Goal: Transaction & Acquisition: Purchase product/service

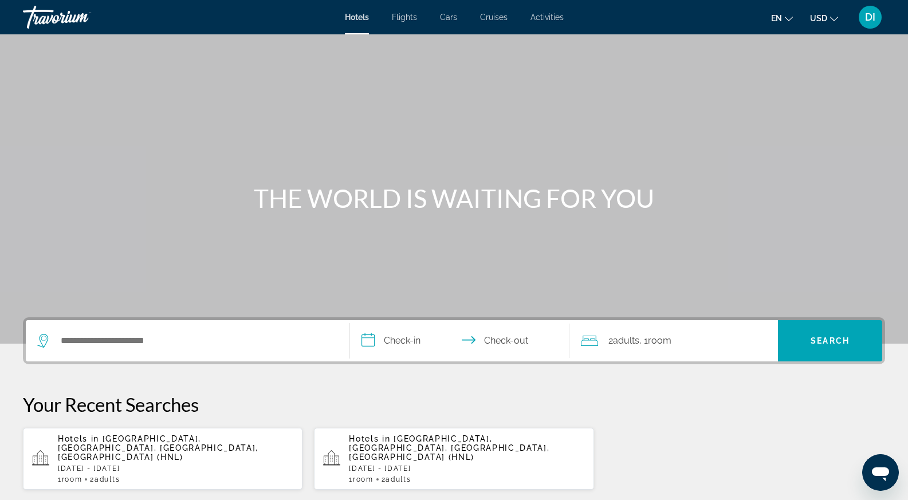
click at [217, 449] on p "Hotels in Honolulu, Oahu Island, HI, United States (HNL)" at bounding box center [176, 448] width 236 height 28
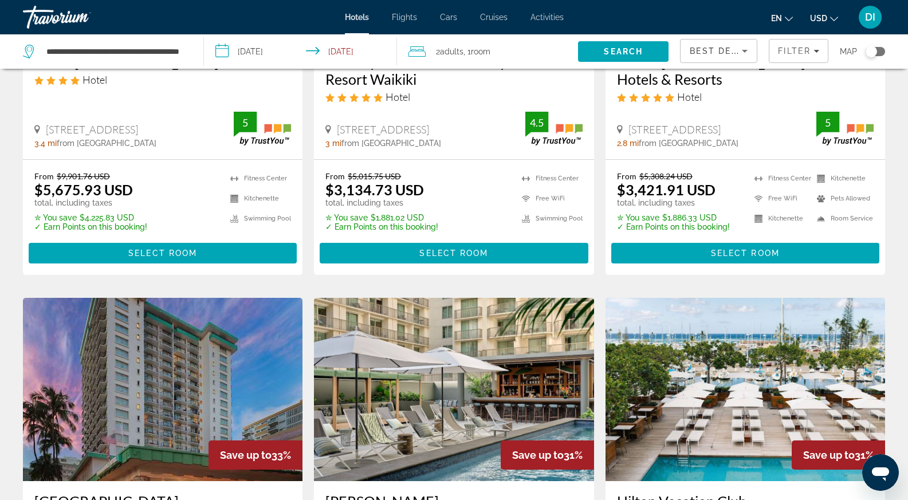
scroll to position [115, 0]
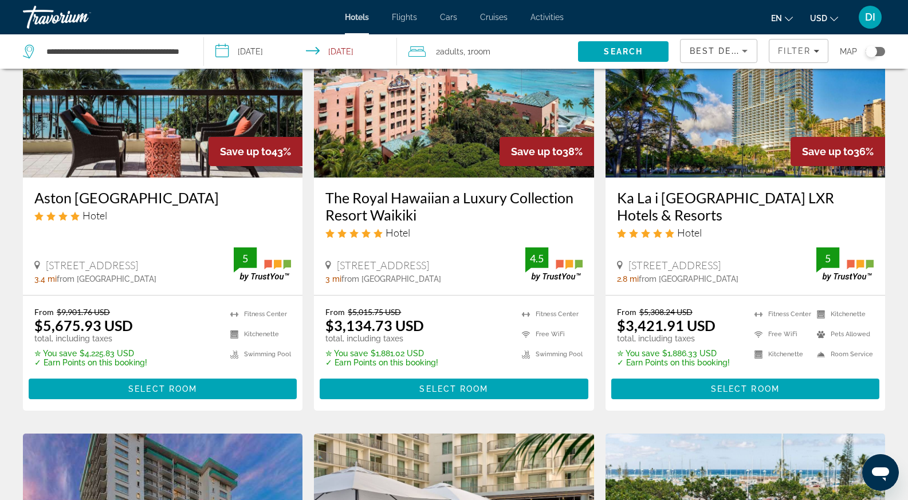
click at [213, 154] on div "Save up to 43%" at bounding box center [256, 151] width 94 height 29
click at [257, 158] on div "Save up to 43%" at bounding box center [256, 151] width 94 height 29
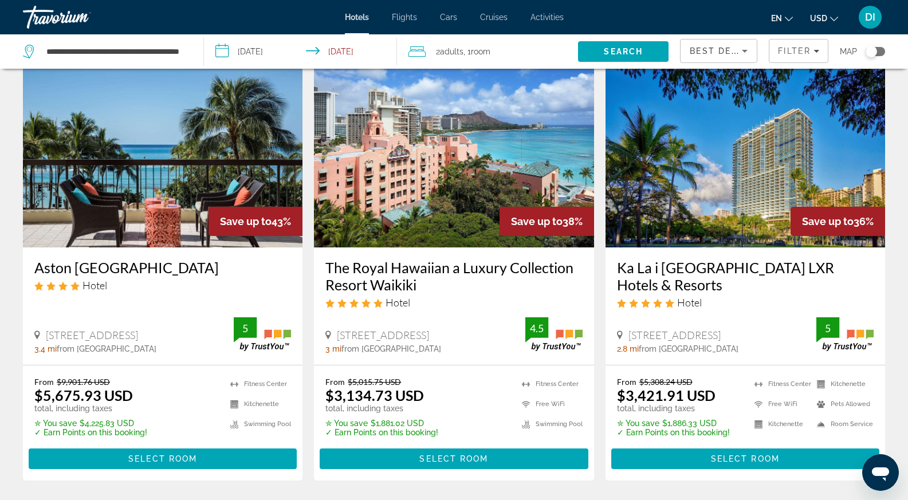
scroll to position [0, 0]
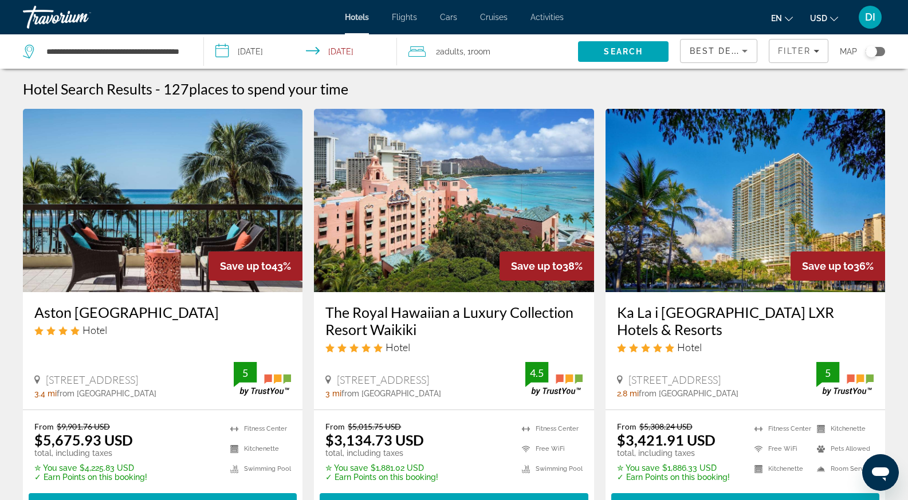
click at [234, 224] on img "Main content" at bounding box center [163, 200] width 280 height 183
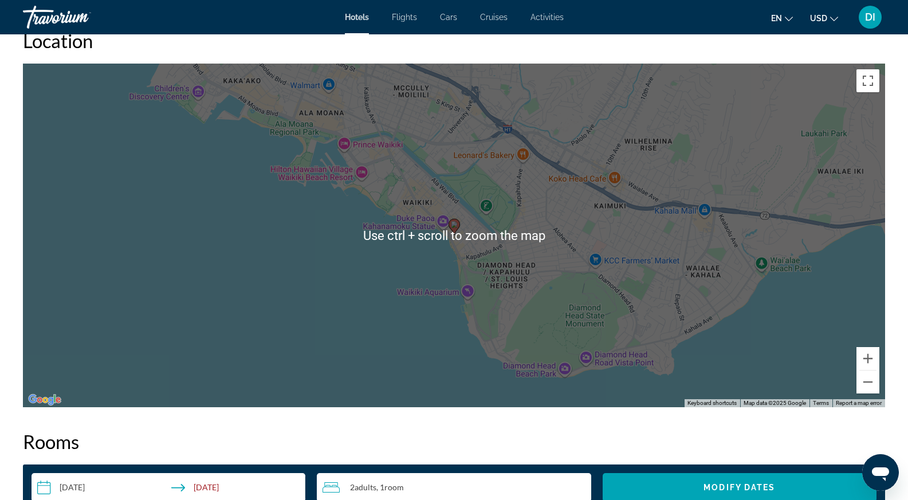
scroll to position [1375, 0]
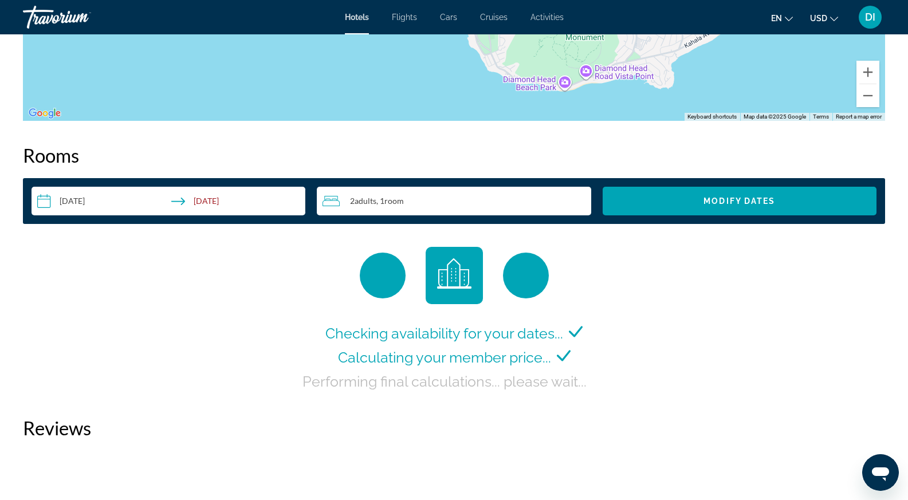
click at [105, 201] on input "**********" at bounding box center [171, 203] width 278 height 32
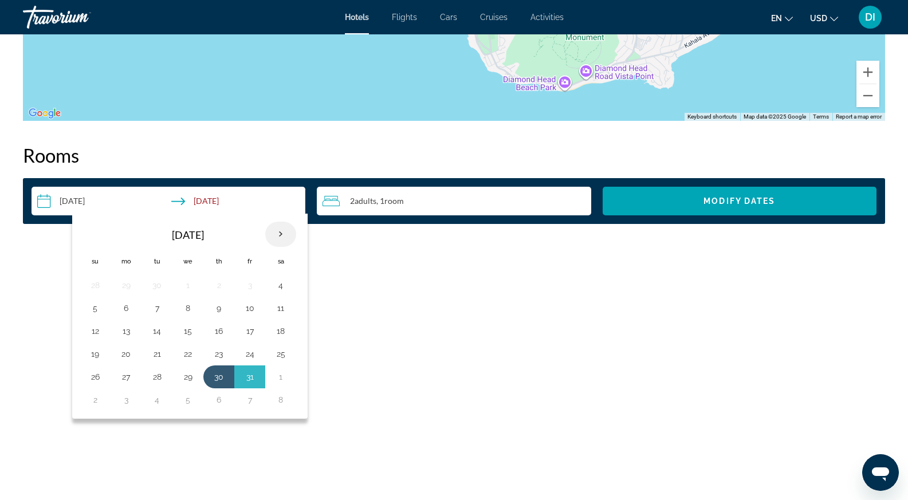
click at [280, 232] on th "Next month" at bounding box center [280, 234] width 31 height 25
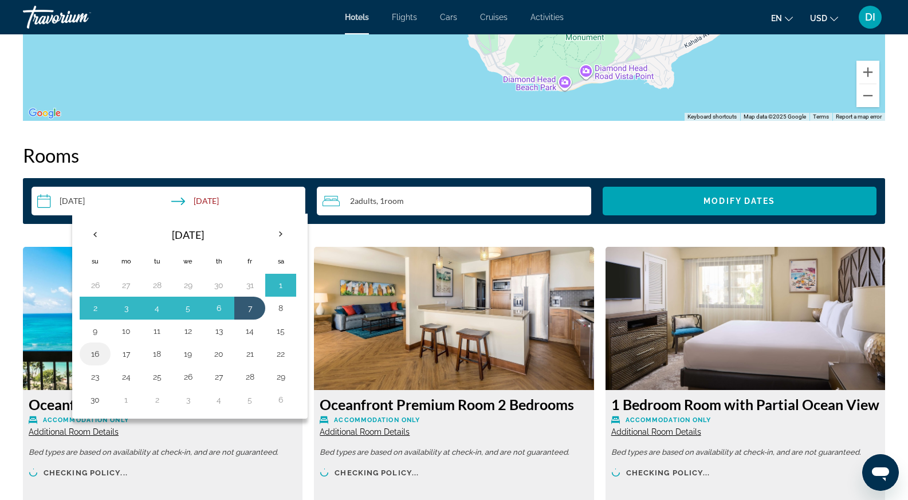
click at [99, 354] on button "16" at bounding box center [95, 354] width 18 height 16
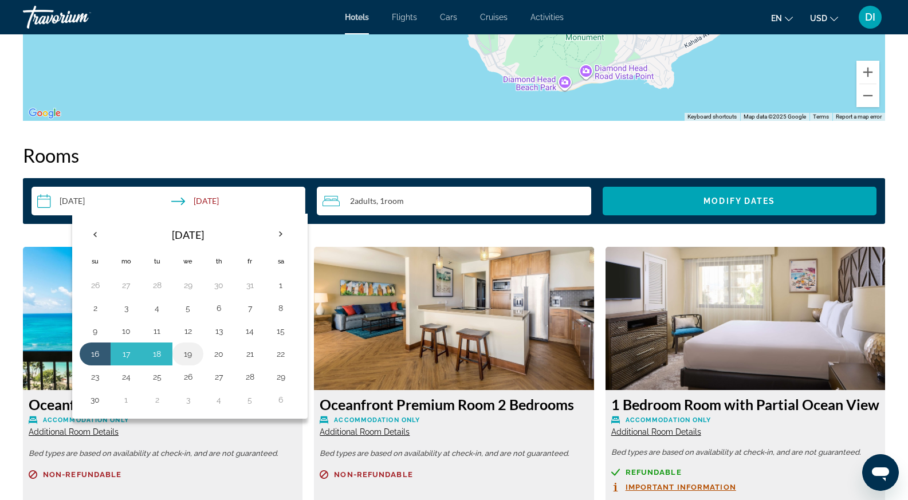
click at [189, 356] on button "19" at bounding box center [188, 354] width 18 height 16
type input "**********"
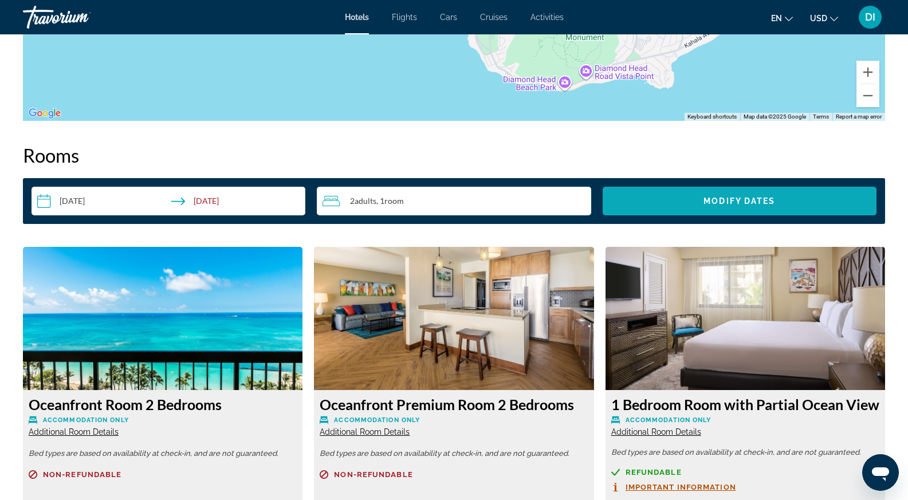
click at [695, 197] on span "Search widget" at bounding box center [740, 201] width 274 height 28
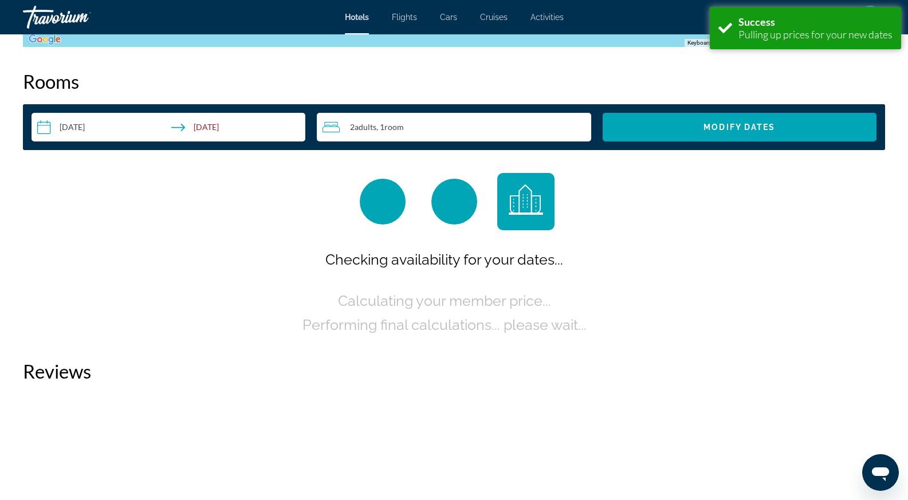
scroll to position [1450, 0]
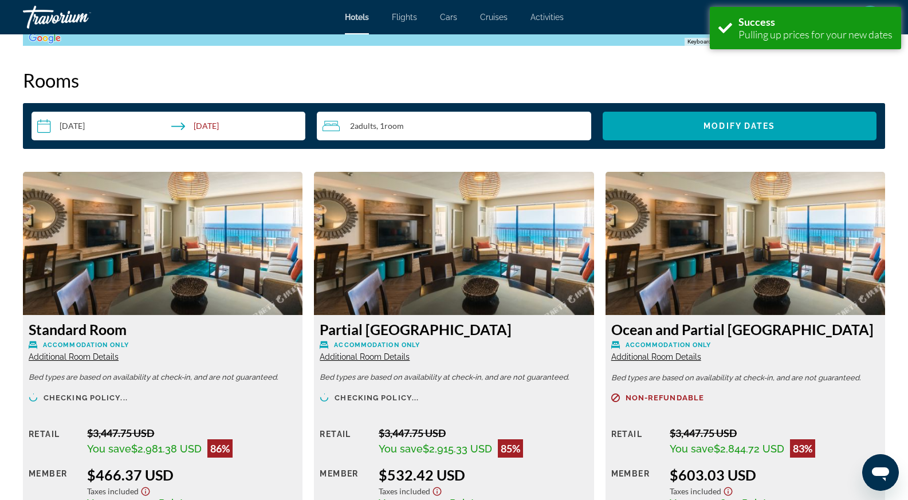
click at [403, 124] on span "Room" at bounding box center [393, 126] width 19 height 10
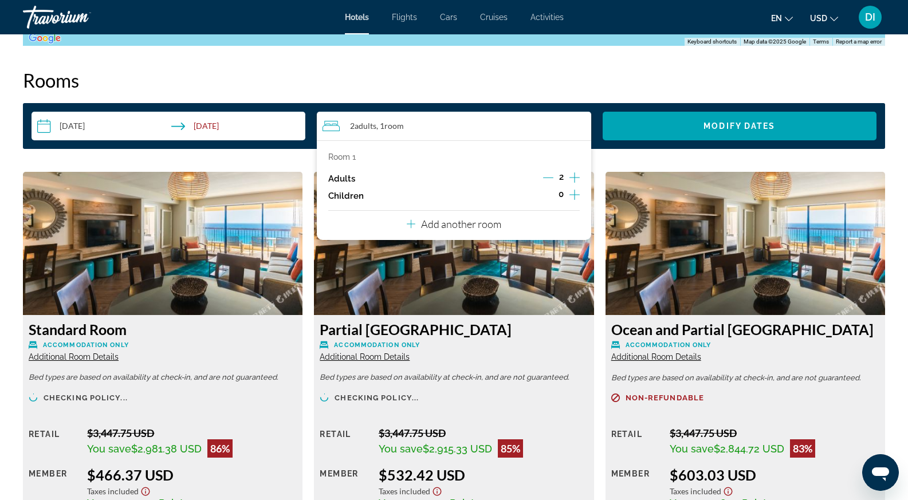
click at [574, 176] on icon "Increment adults" at bounding box center [575, 178] width 10 height 14
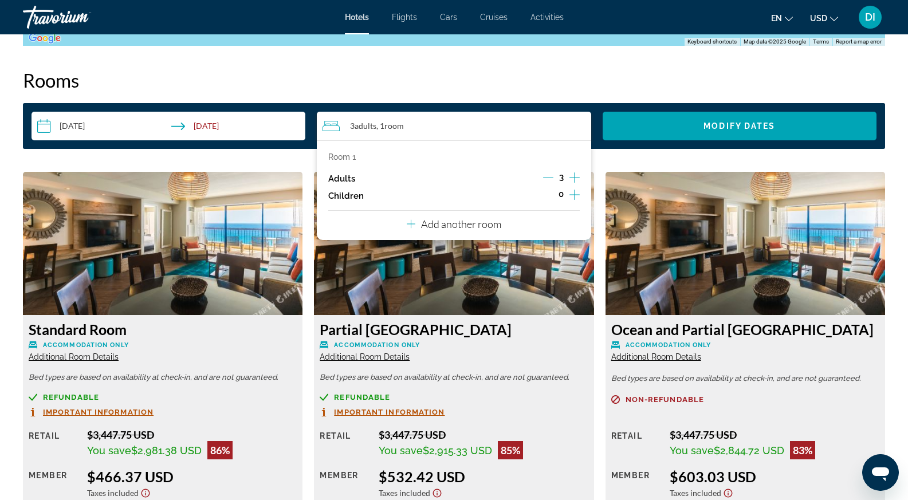
click at [572, 195] on icon "Increment children" at bounding box center [575, 195] width 10 height 14
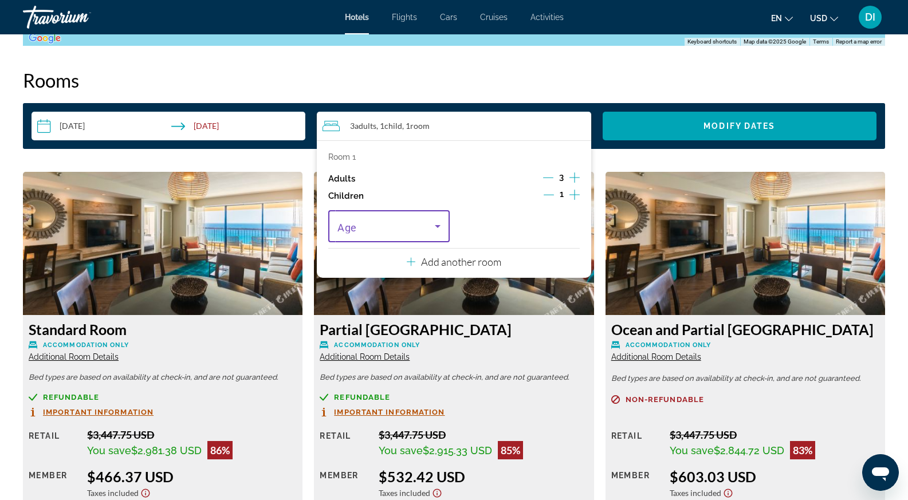
click at [430, 227] on div "Travelers: 3 adults, 1 child" at bounding box center [389, 226] width 103 height 14
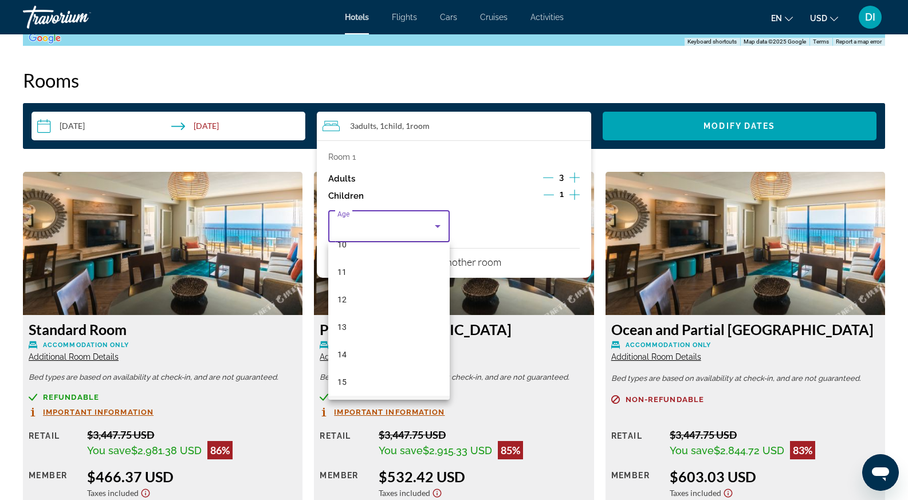
scroll to position [347, 0]
click at [389, 350] on mat-option "16" at bounding box center [388, 354] width 121 height 28
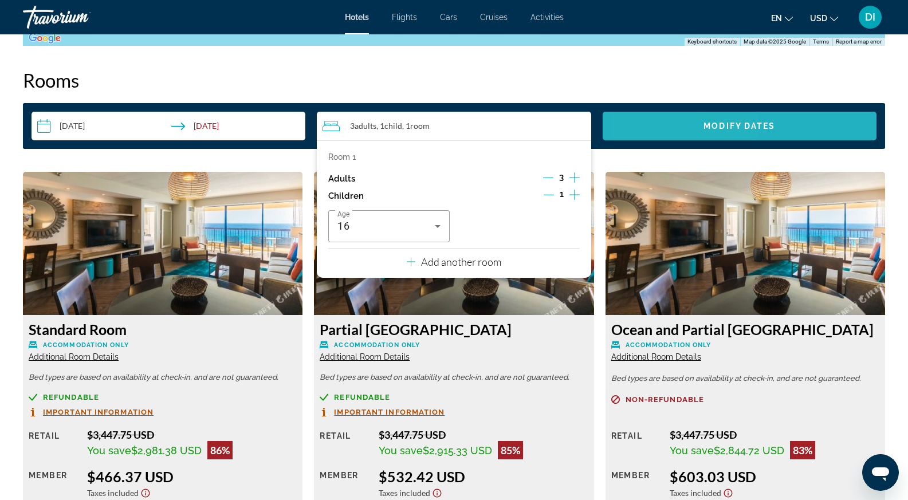
click at [672, 128] on span "Search widget" at bounding box center [740, 126] width 274 height 28
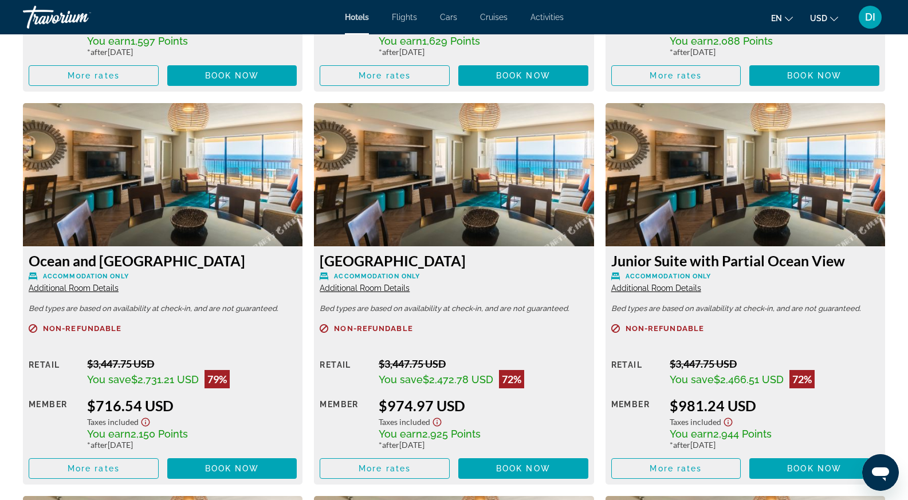
scroll to position [2023, 0]
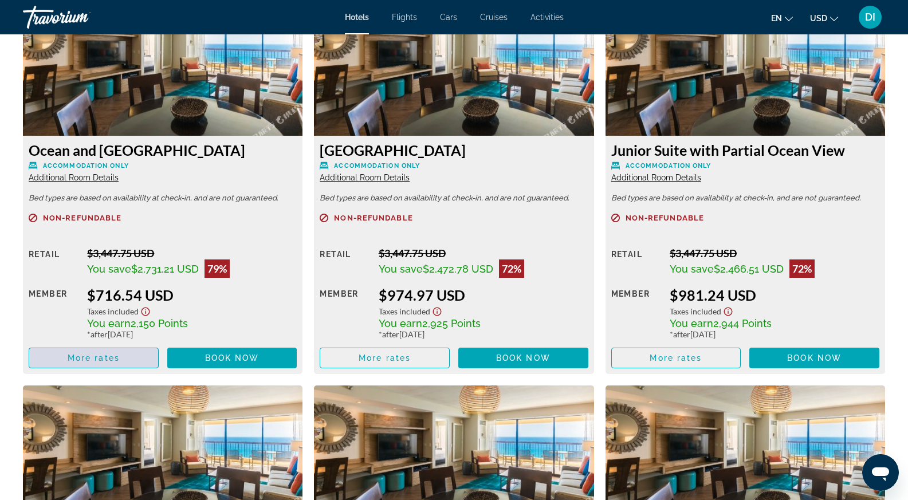
click at [107, 351] on span "Main content" at bounding box center [93, 358] width 129 height 28
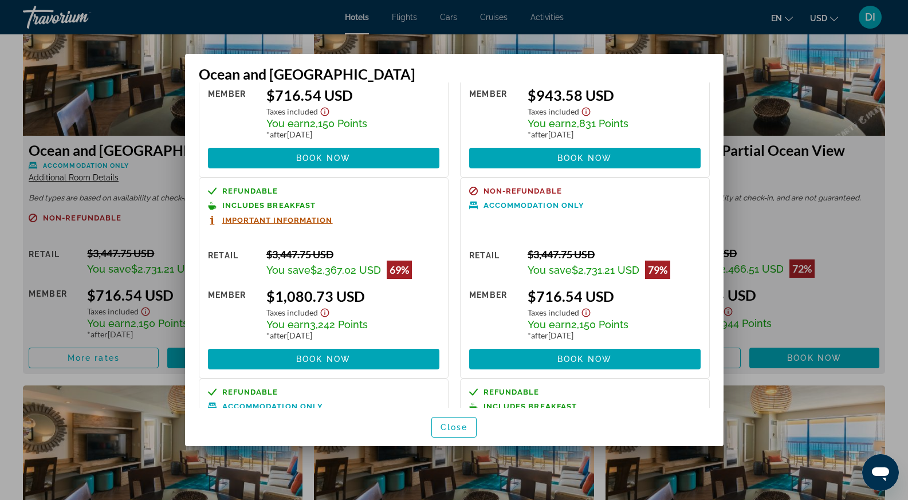
scroll to position [289, 0]
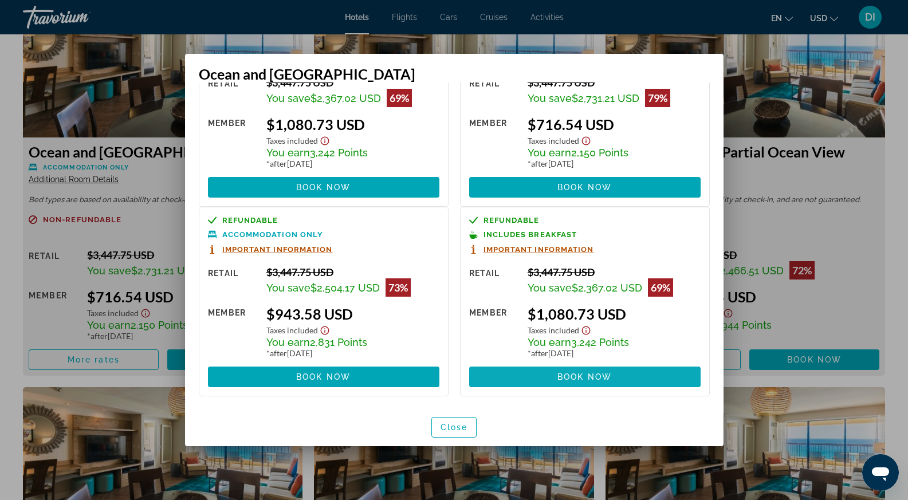
click at [589, 380] on span "Book now" at bounding box center [585, 376] width 54 height 9
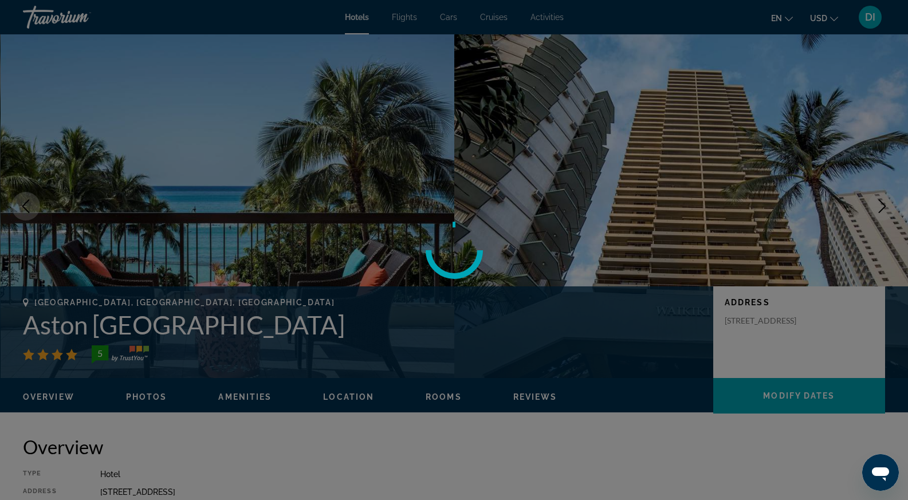
scroll to position [2023, 0]
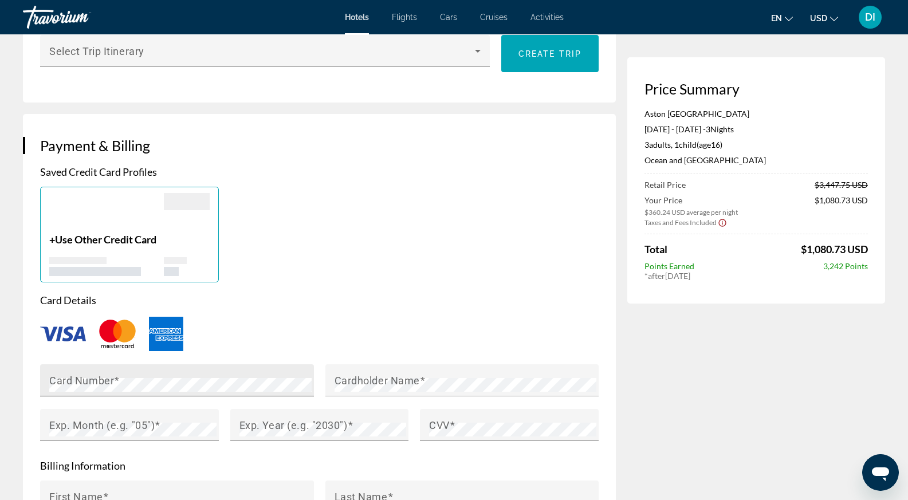
scroll to position [860, 0]
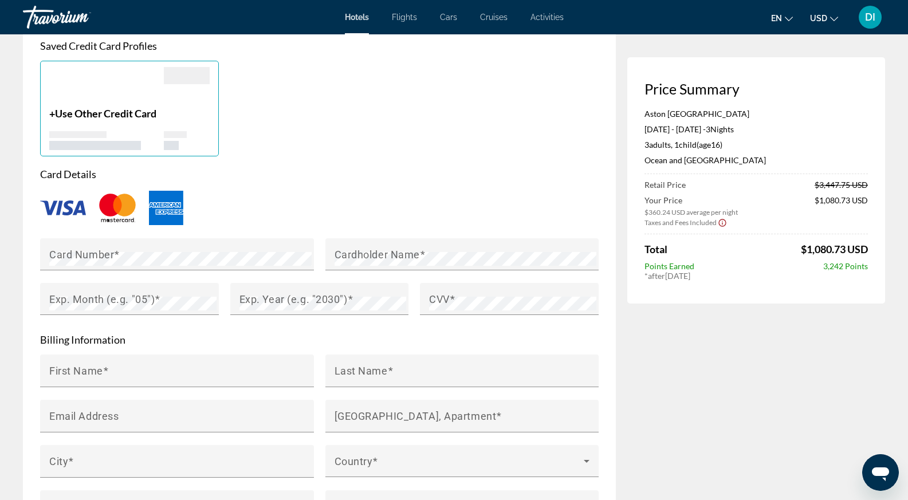
click at [186, 121] on div "Main content" at bounding box center [187, 128] width 46 height 43
click at [124, 117] on span "Use Other Credit Card" at bounding box center [105, 113] width 101 height 13
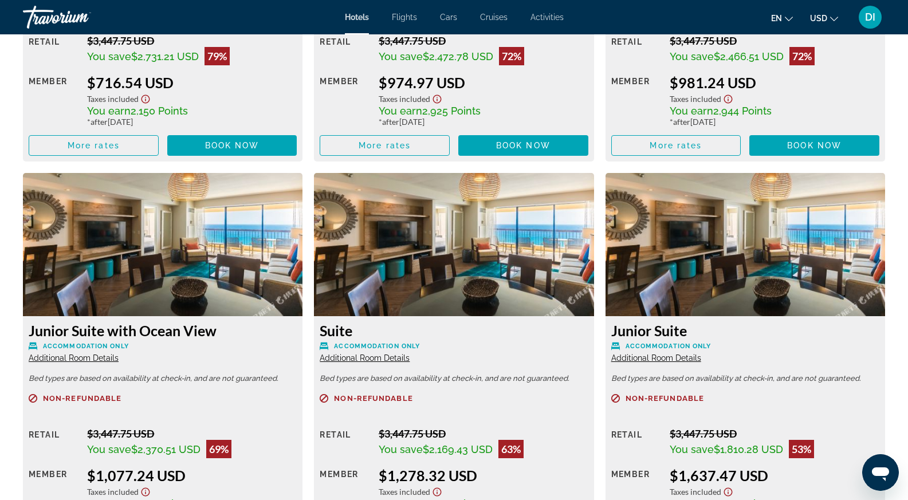
scroll to position [2119, 0]
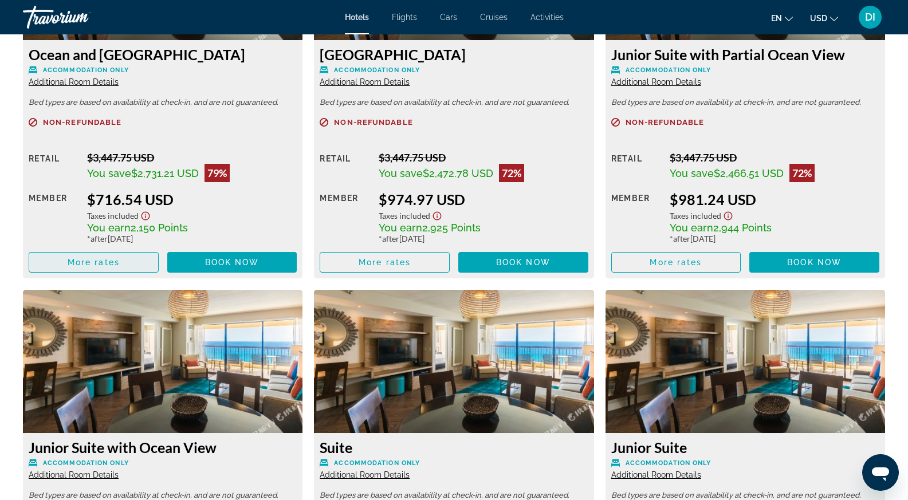
click at [97, 265] on span "More rates" at bounding box center [94, 262] width 52 height 9
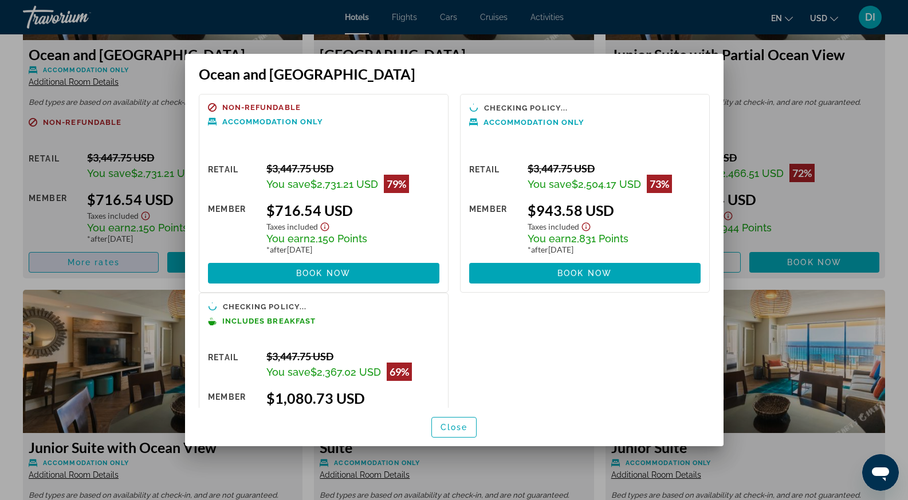
scroll to position [0, 0]
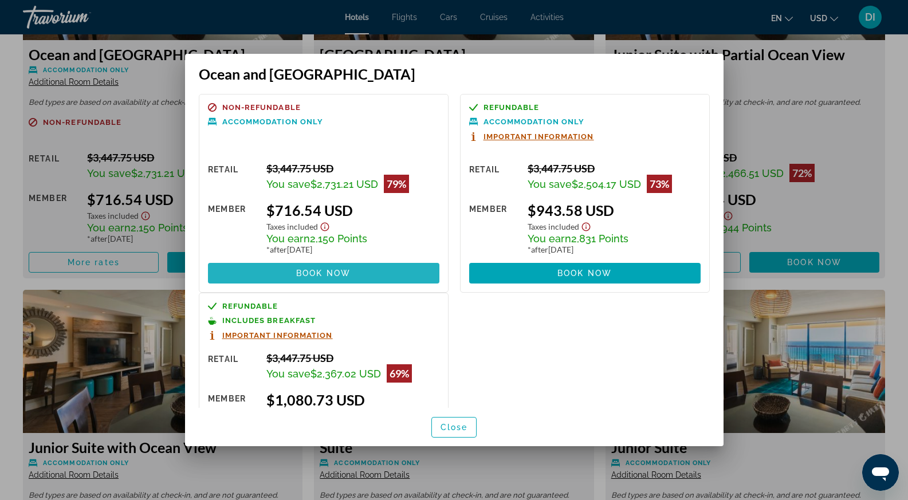
click at [343, 269] on span "Book now" at bounding box center [323, 273] width 54 height 9
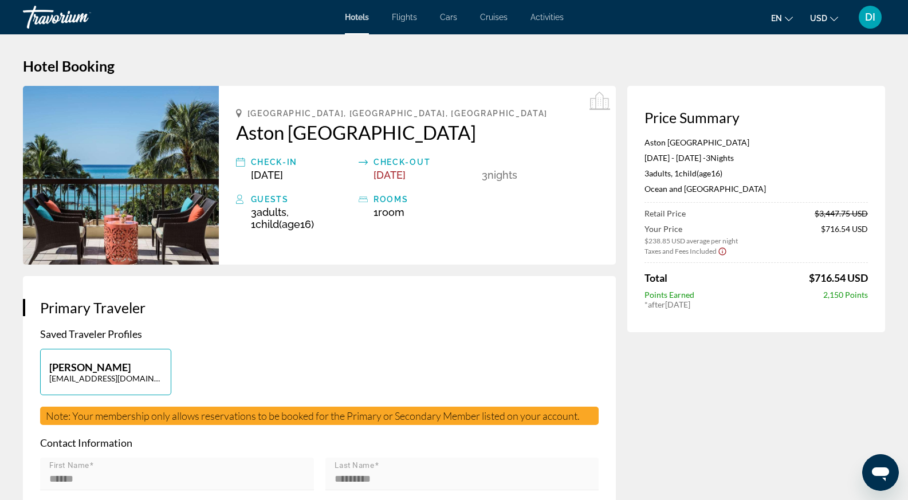
click at [721, 249] on icon "Show Taxes and Fees disclaimer" at bounding box center [722, 251] width 9 height 10
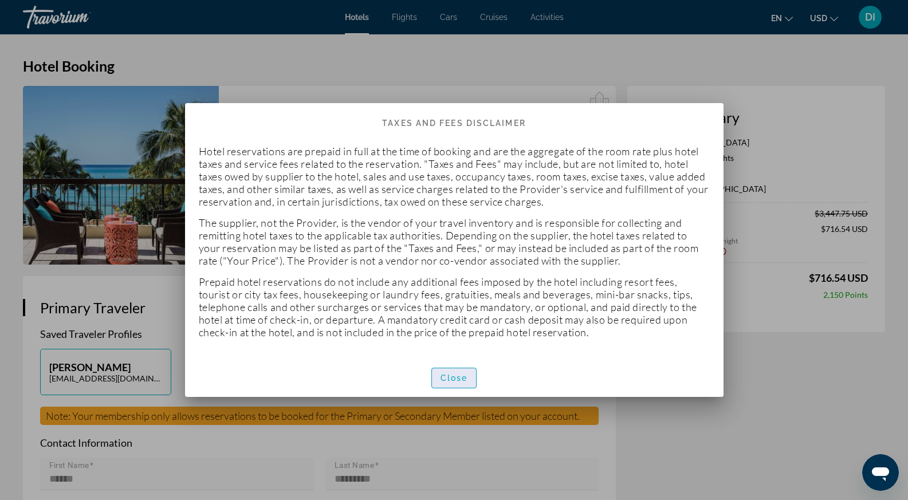
click at [465, 375] on span "Close" at bounding box center [455, 378] width 28 height 9
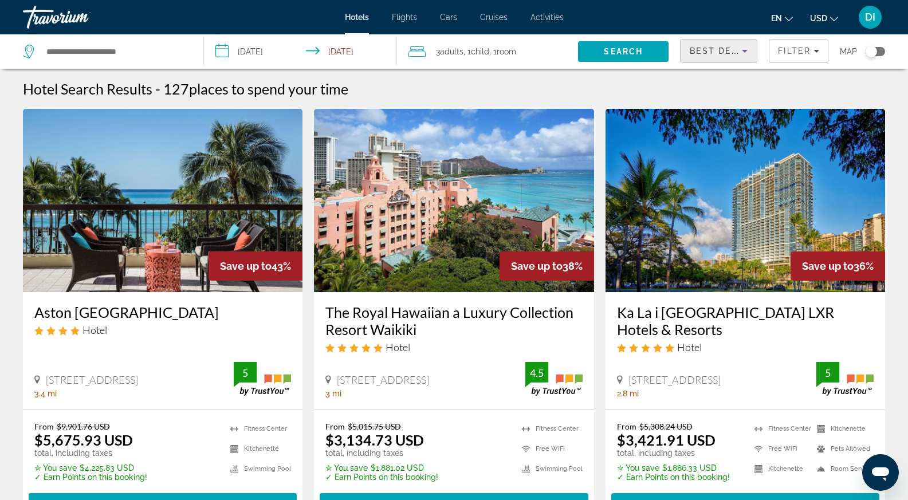
click at [739, 52] on icon "Sort by" at bounding box center [745, 51] width 14 height 14
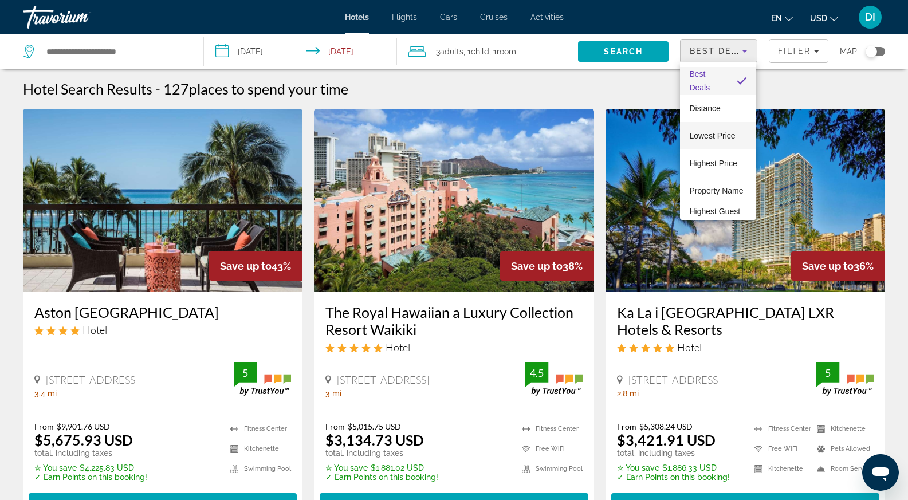
click at [720, 137] on span "Lowest Price" at bounding box center [712, 135] width 46 height 9
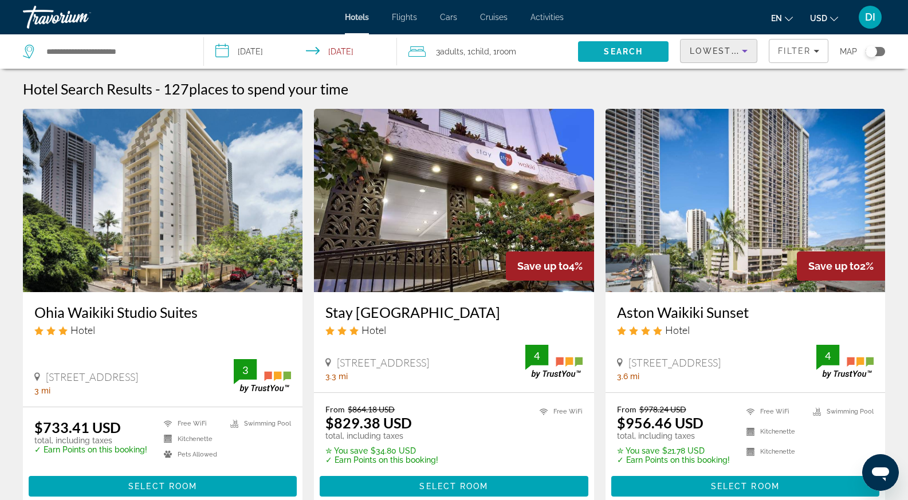
click at [662, 50] on span "Search" at bounding box center [623, 52] width 91 height 28
click at [619, 50] on span "Search" at bounding box center [623, 51] width 39 height 9
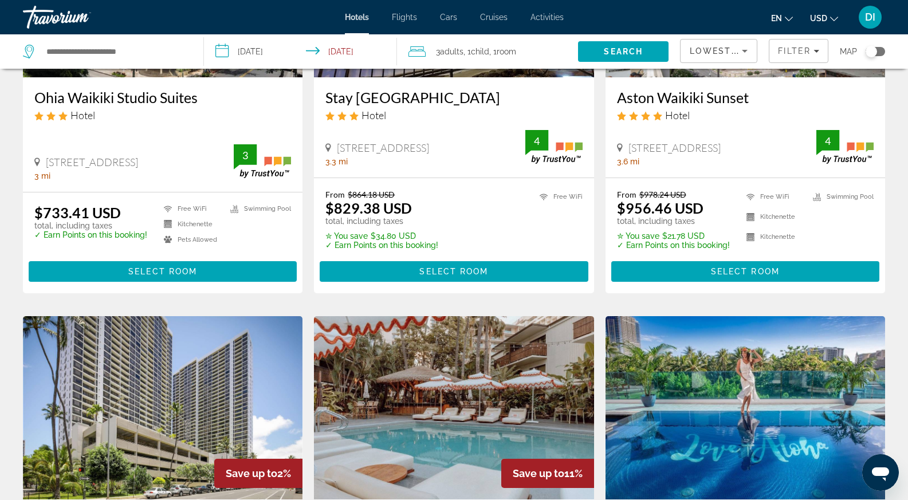
scroll to position [115, 0]
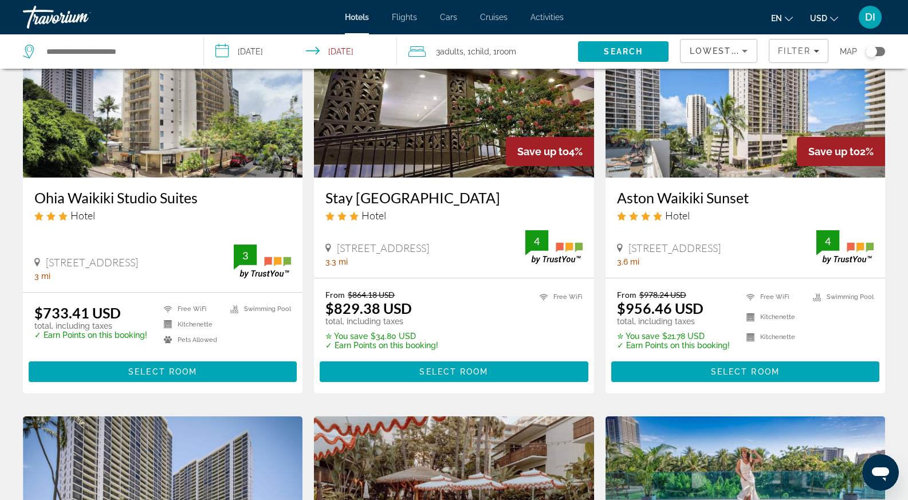
click at [745, 125] on img "Main content" at bounding box center [746, 85] width 280 height 183
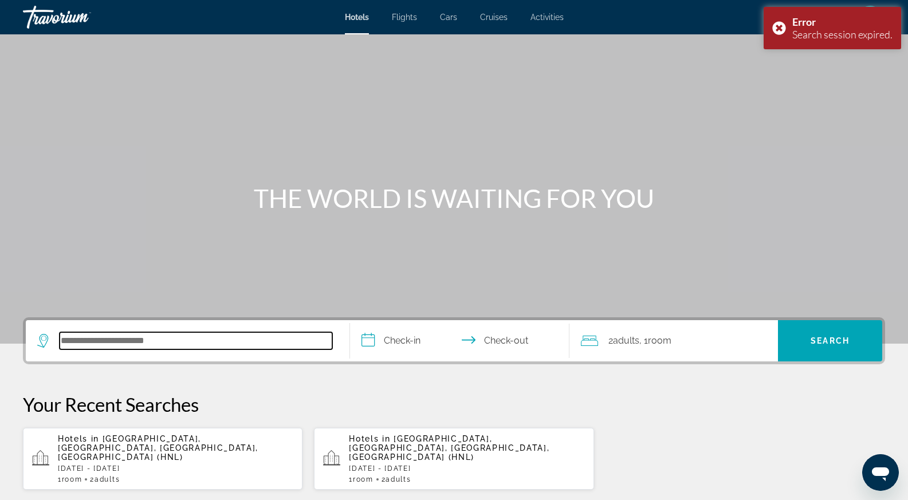
click at [175, 348] on input "Search hotel destination" at bounding box center [196, 340] width 273 height 17
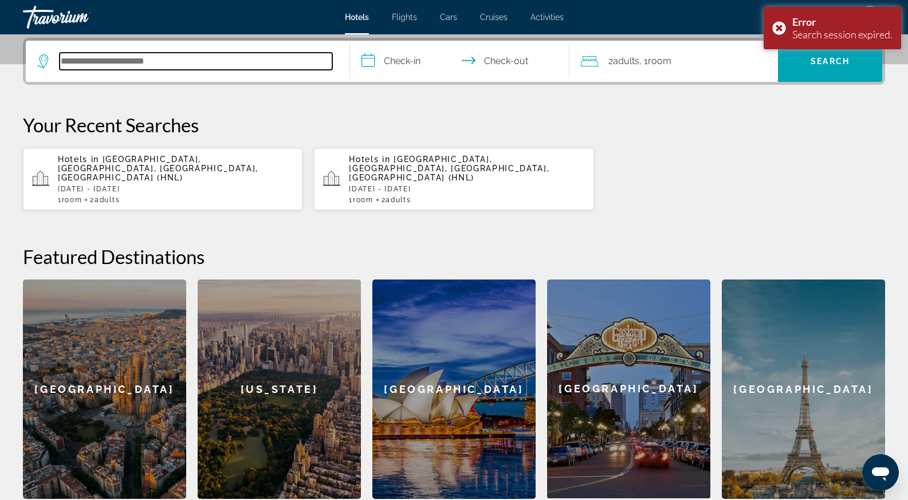
scroll to position [280, 0]
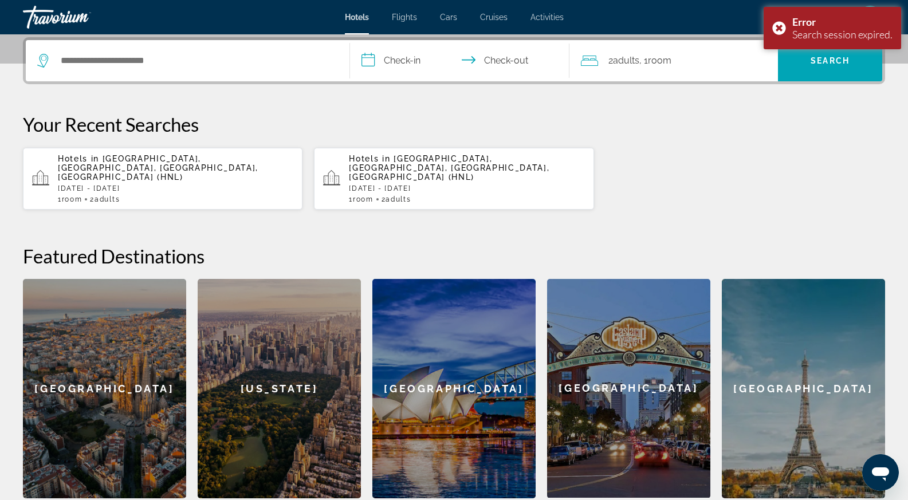
click at [152, 172] on p "Hotels in Honolulu, Oahu Island, HI, United States (HNL)" at bounding box center [176, 168] width 236 height 28
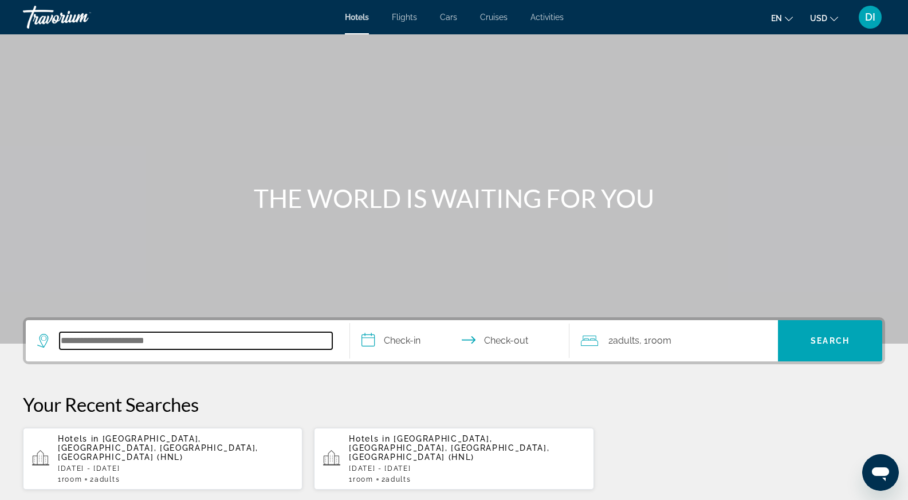
click at [99, 348] on input "Search hotel destination" at bounding box center [196, 340] width 273 height 17
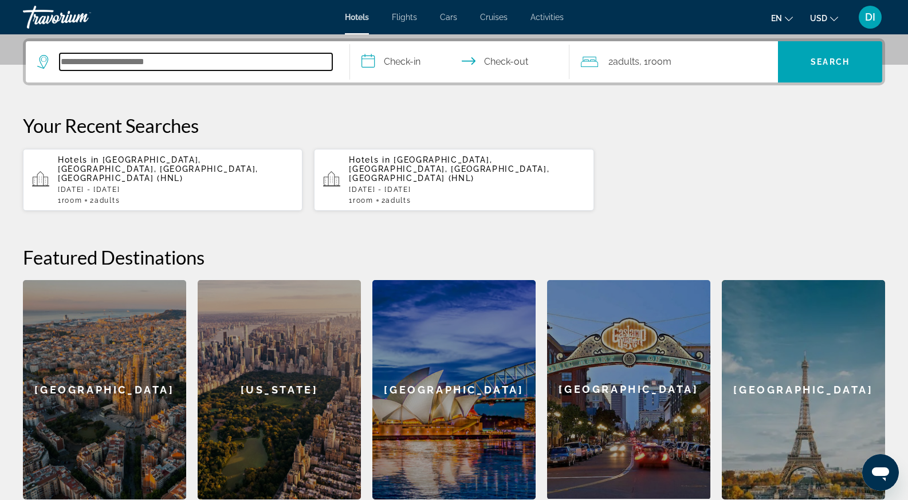
scroll to position [280, 0]
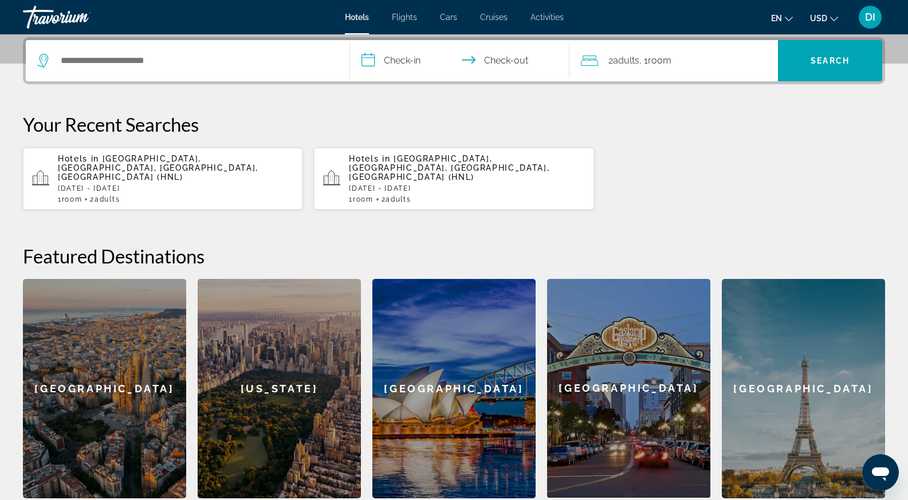
click at [101, 158] on p "Hotels in Honolulu, Oahu Island, HI, United States (HNL)" at bounding box center [176, 168] width 236 height 28
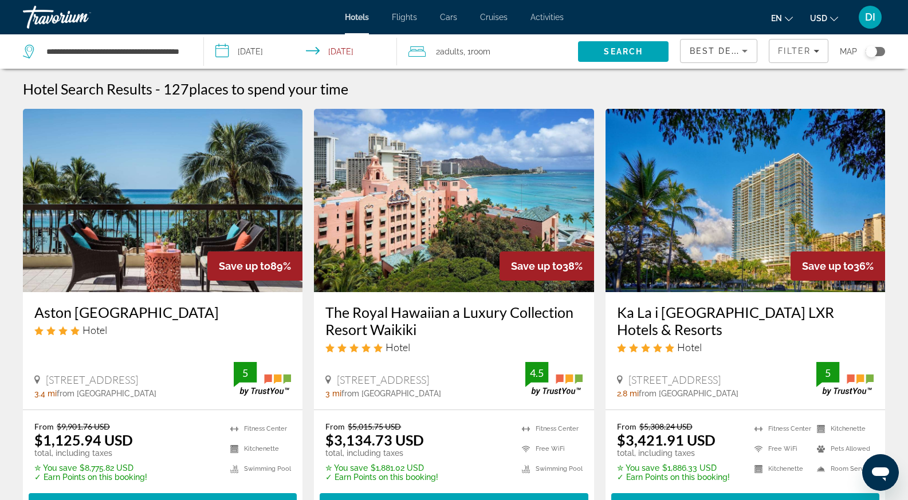
click at [268, 50] on input "**********" at bounding box center [302, 53] width 197 height 38
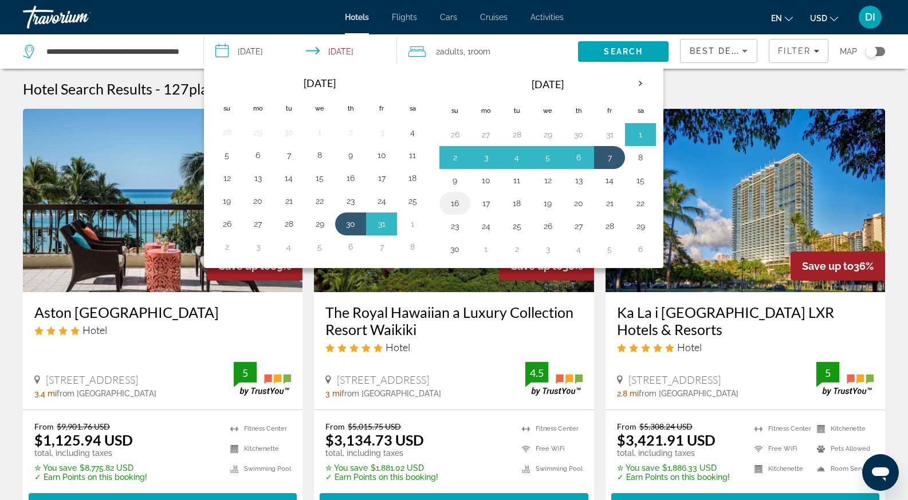
click at [452, 202] on button "16" at bounding box center [455, 203] width 18 height 16
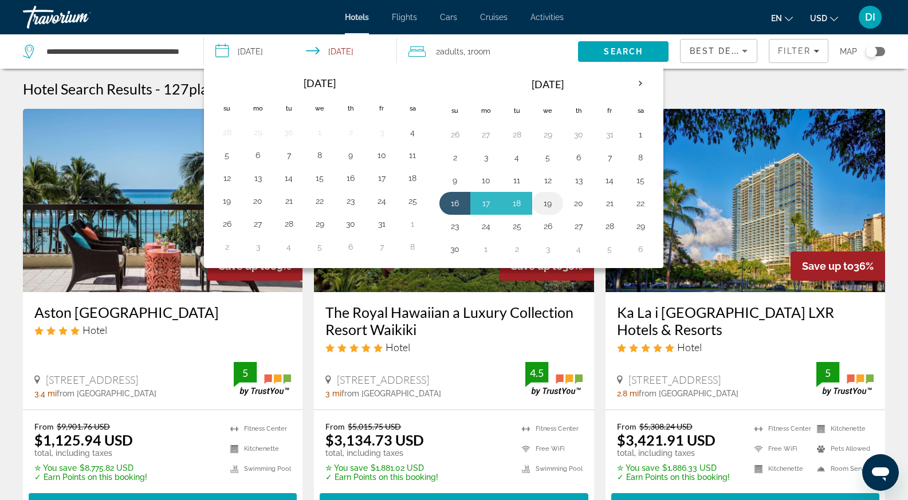
click at [540, 204] on button "19" at bounding box center [548, 203] width 18 height 16
type input "**********"
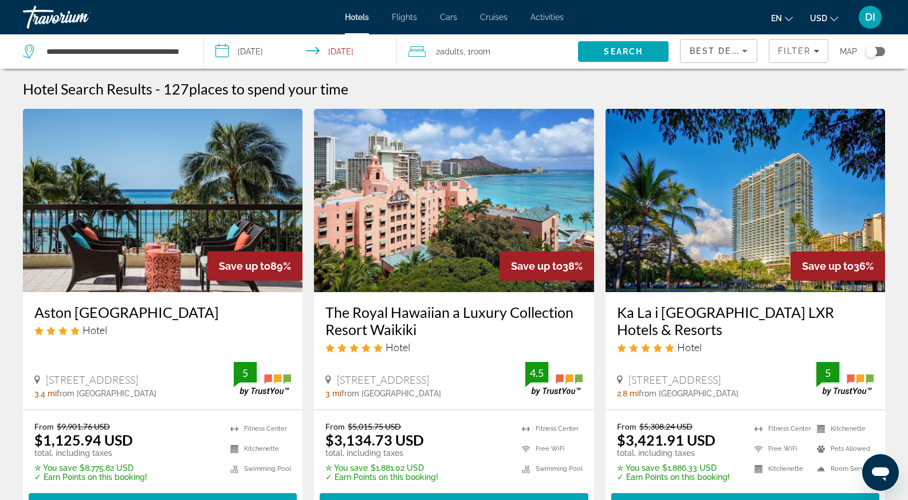
click at [502, 46] on div "2 Adult Adults , 1 Room rooms" at bounding box center [494, 52] width 170 height 16
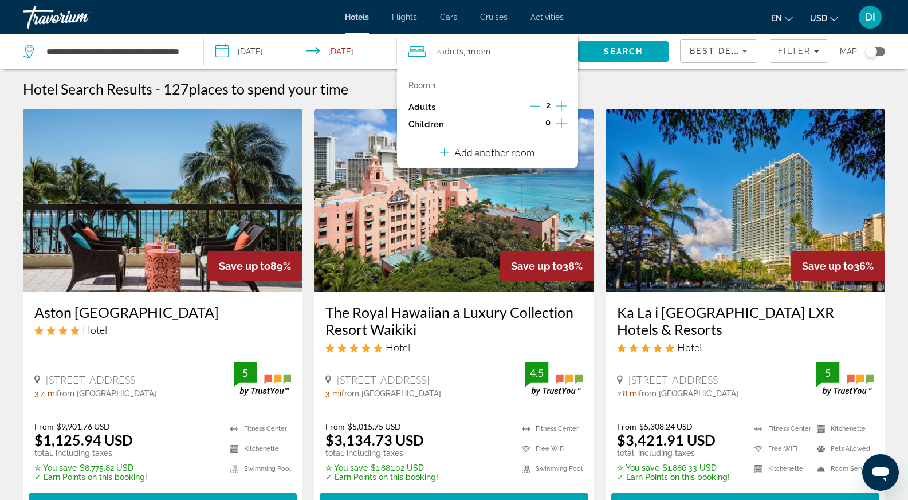
click at [567, 108] on div "Room 1 Adults 2 Children 0 Add another room" at bounding box center [487, 119] width 181 height 100
click at [560, 107] on icon "Increment adults" at bounding box center [561, 106] width 10 height 14
click at [564, 118] on icon "Increment children" at bounding box center [561, 123] width 10 height 14
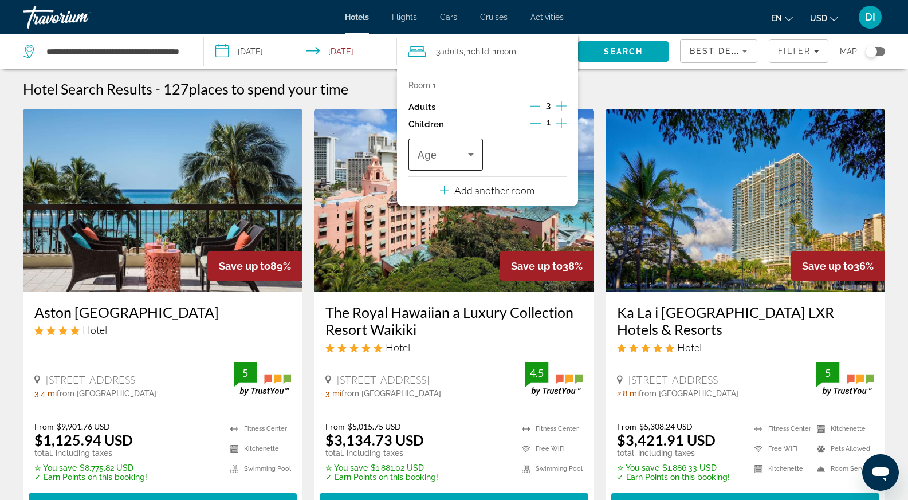
click at [467, 157] on icon "Travelers: 3 adults, 1 child" at bounding box center [471, 155] width 14 height 14
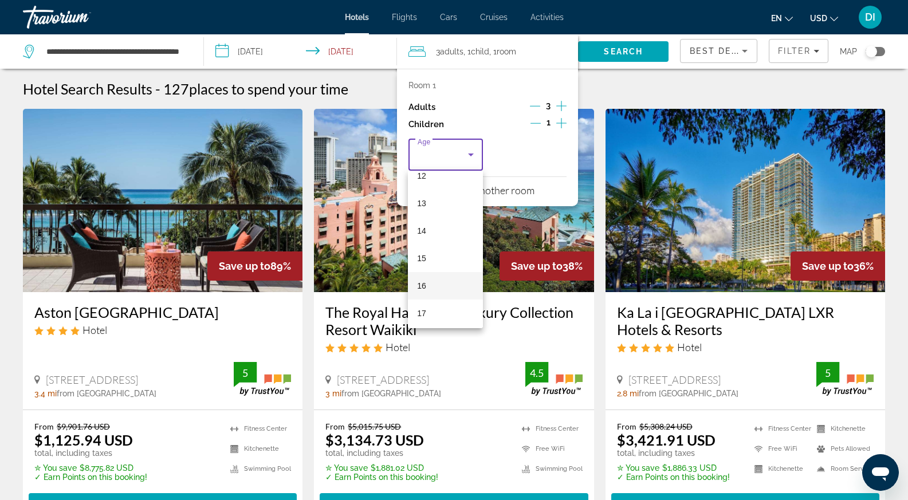
scroll to position [347, 0]
click at [436, 278] on mat-option "16" at bounding box center [445, 283] width 75 height 28
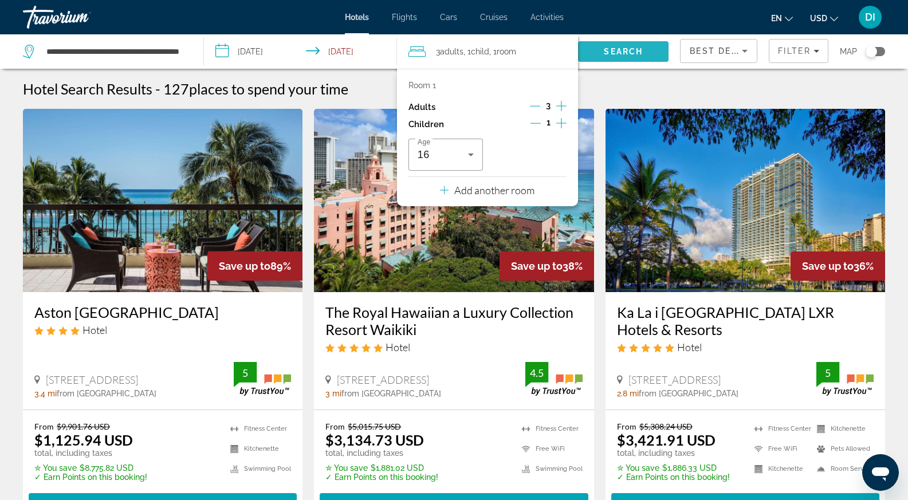
click at [623, 52] on span "Search" at bounding box center [623, 51] width 39 height 9
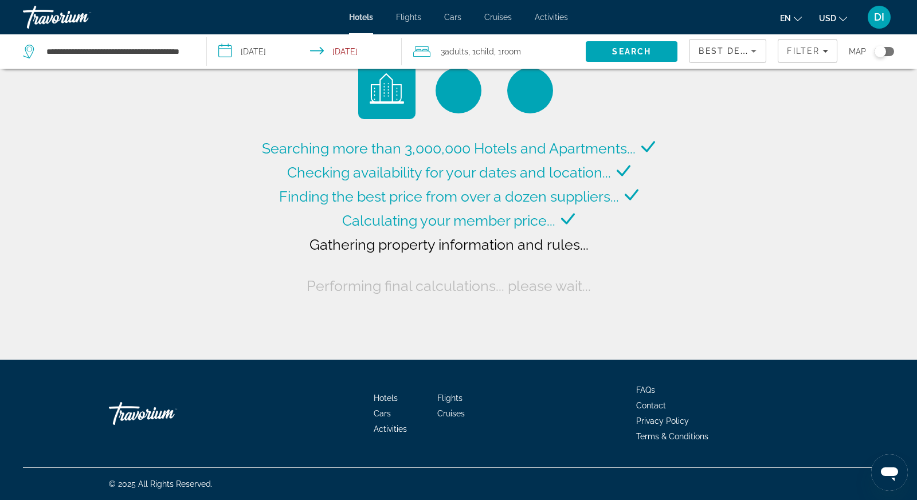
click at [726, 50] on span "Best Deals" at bounding box center [729, 50] width 60 height 9
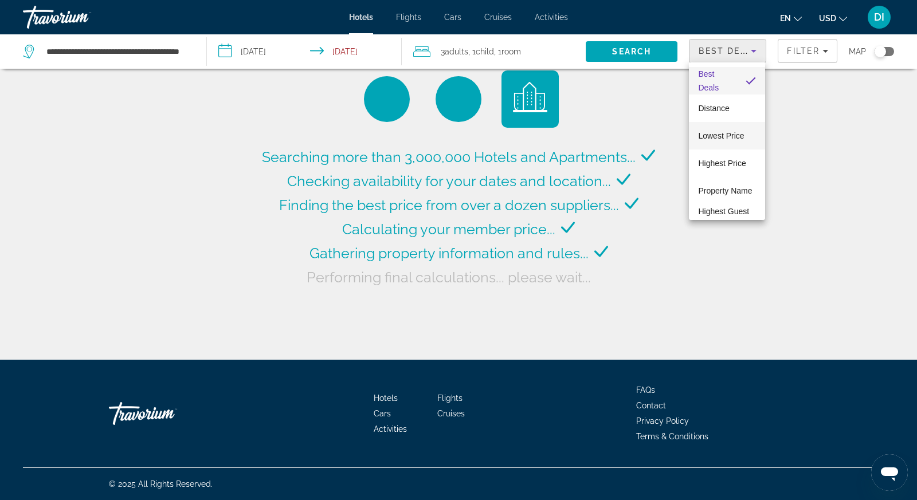
click at [739, 136] on span "Lowest Price" at bounding box center [721, 135] width 46 height 9
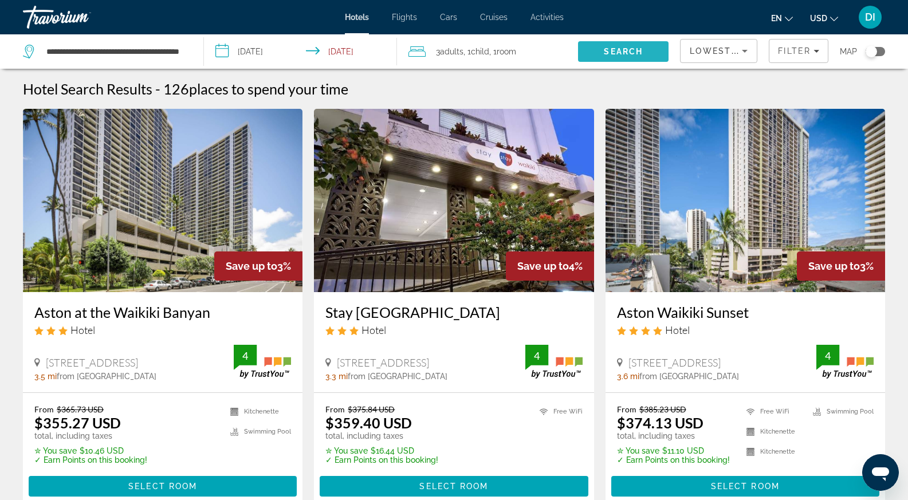
click at [636, 49] on span "Search" at bounding box center [623, 51] width 39 height 9
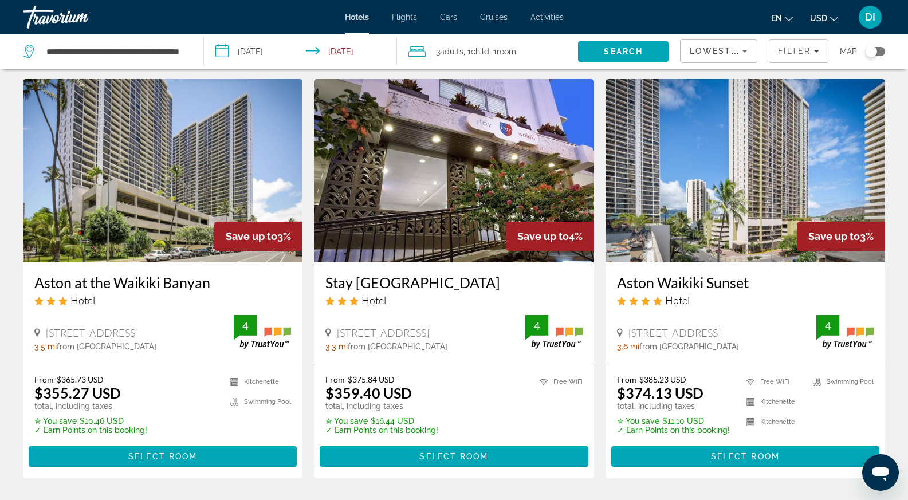
scroll to position [57, 0]
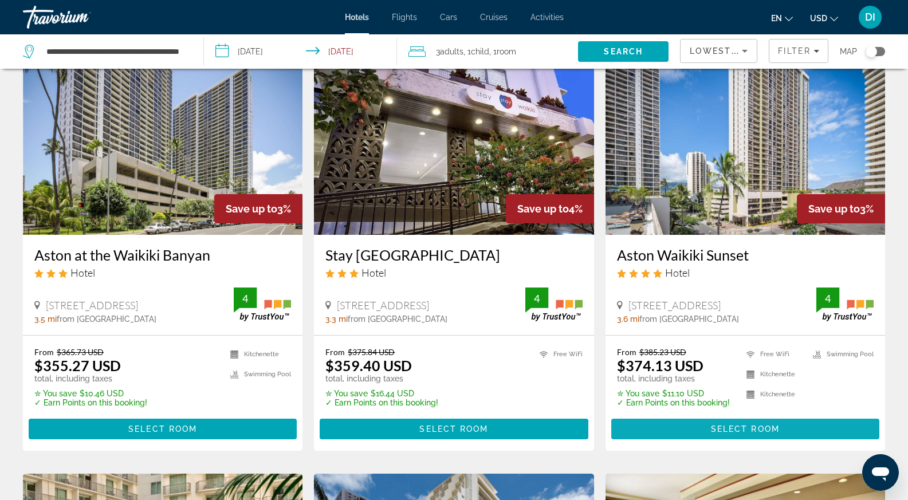
click at [710, 429] on span "Main content" at bounding box center [745, 429] width 268 height 28
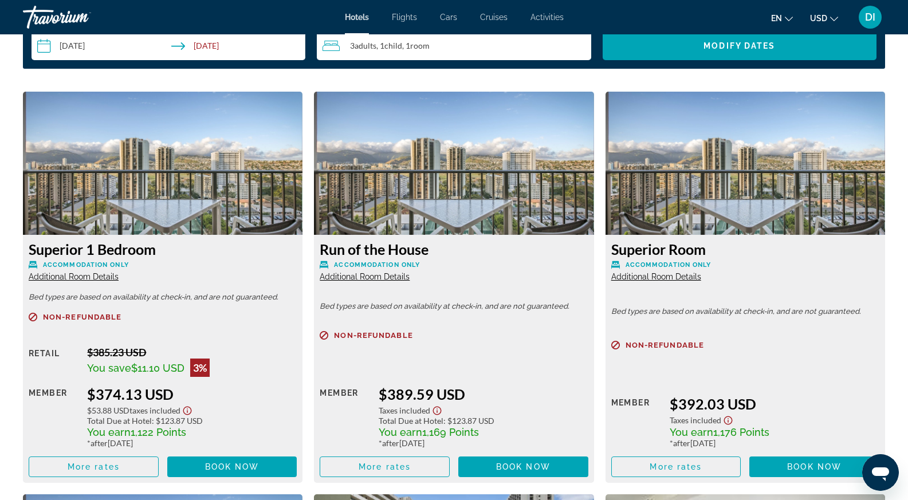
scroll to position [1662, 0]
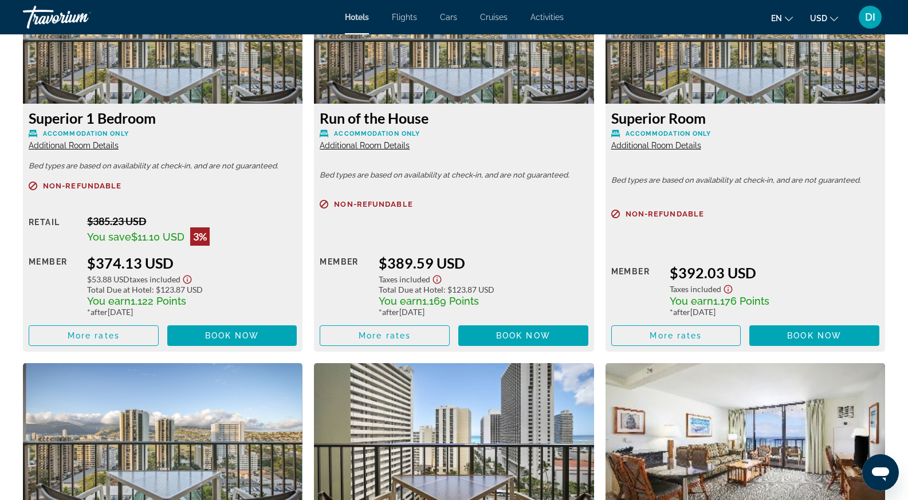
click at [92, 147] on span "Additional Room Details" at bounding box center [74, 145] width 90 height 9
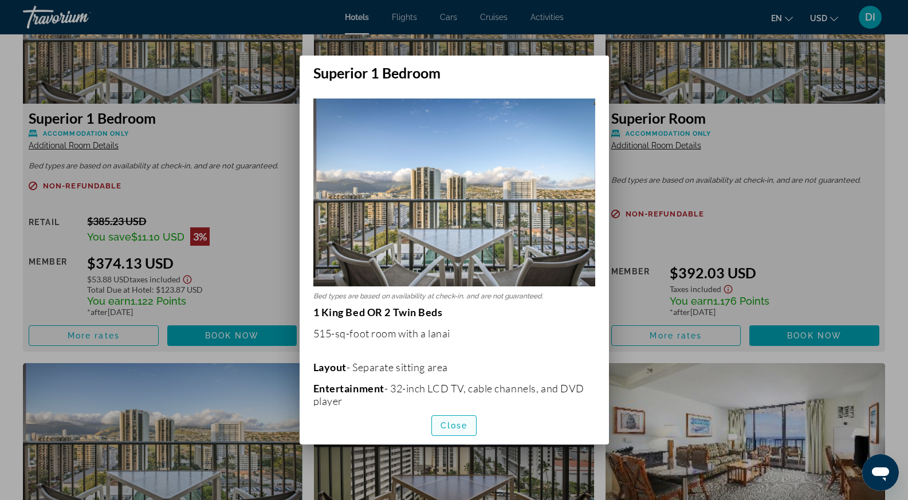
click at [446, 425] on span "Close" at bounding box center [455, 425] width 28 height 9
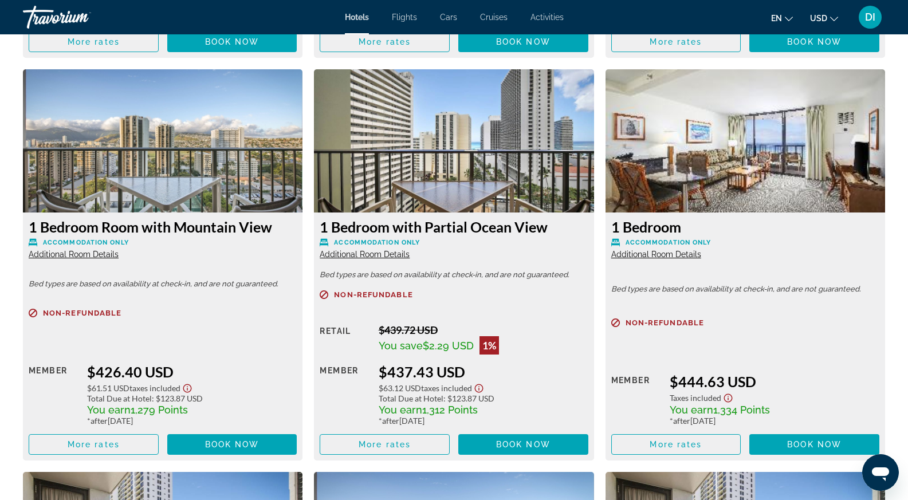
scroll to position [2063, 0]
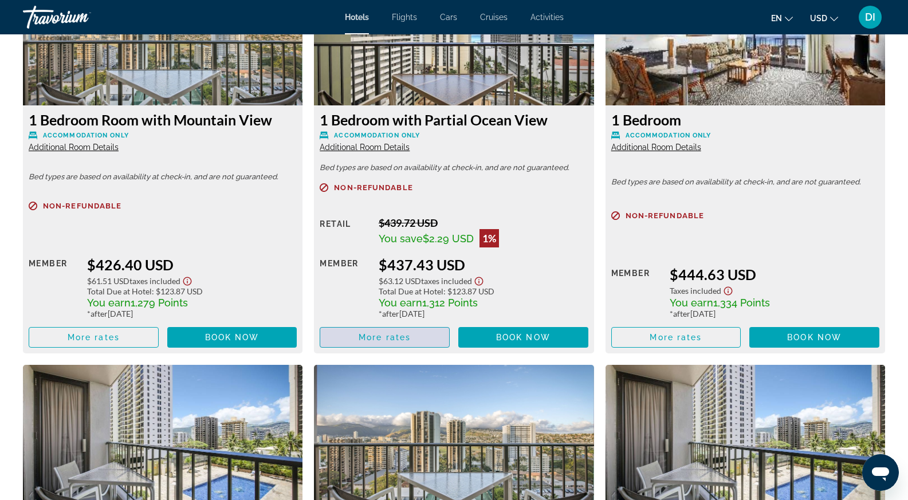
click at [371, 332] on span "Main content" at bounding box center [384, 338] width 129 height 28
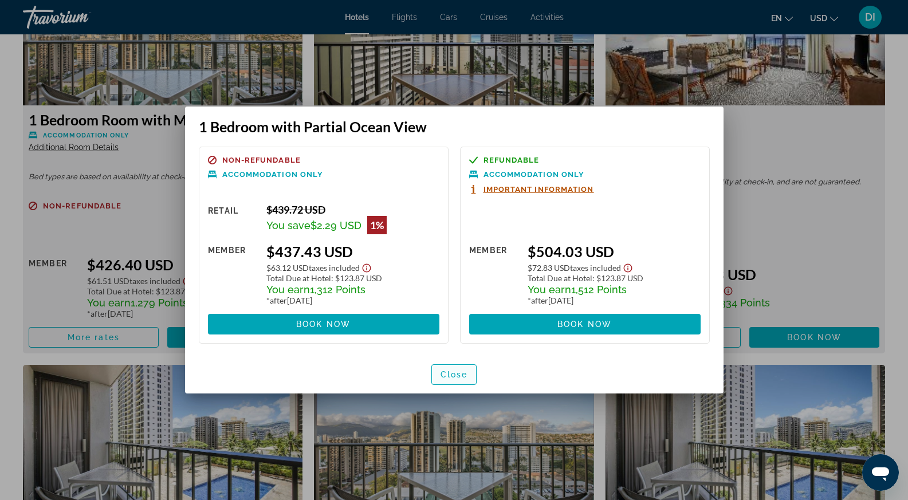
click at [461, 375] on span "Close" at bounding box center [455, 374] width 28 height 9
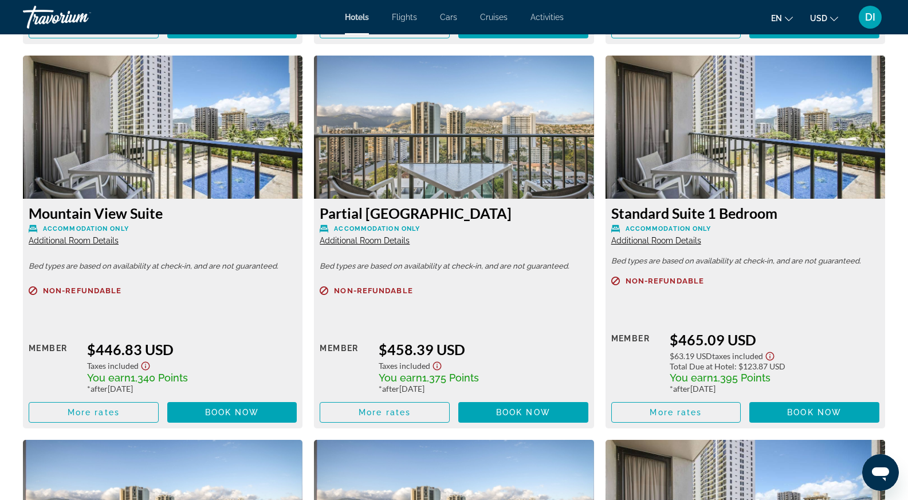
scroll to position [2407, 0]
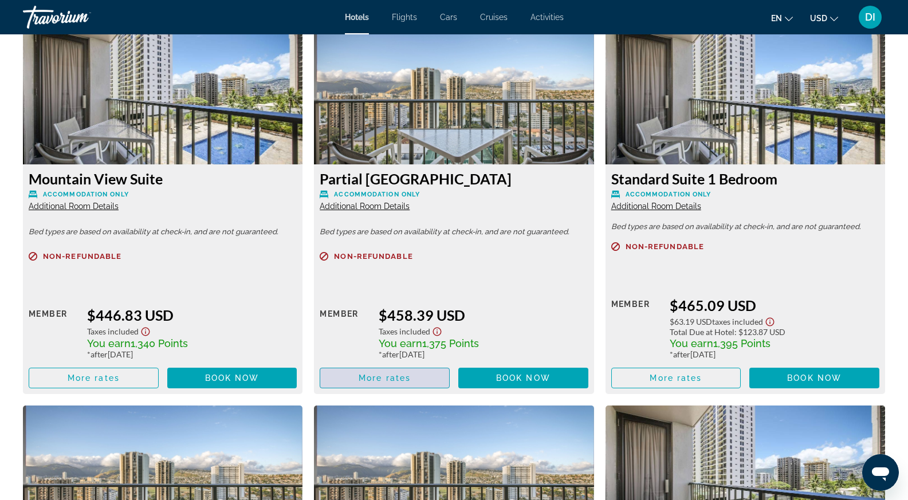
click at [368, 373] on span "Main content" at bounding box center [384, 378] width 129 height 28
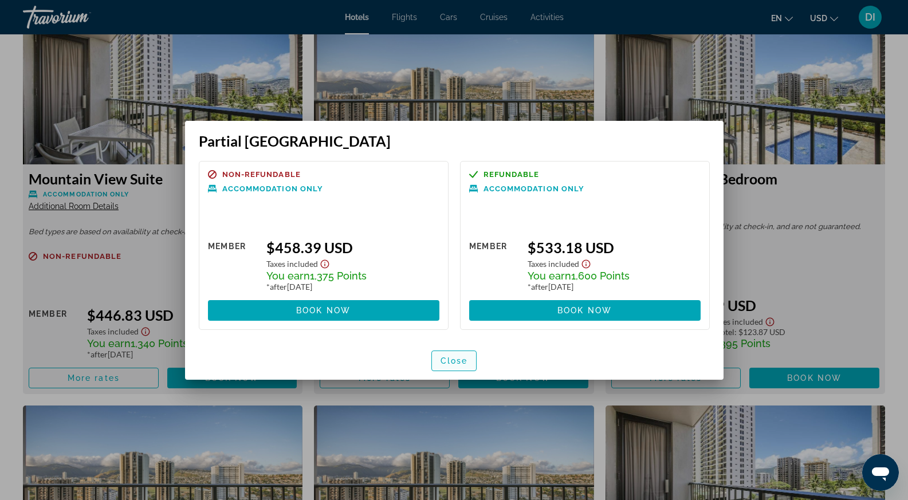
click at [450, 358] on span "Close" at bounding box center [455, 360] width 28 height 9
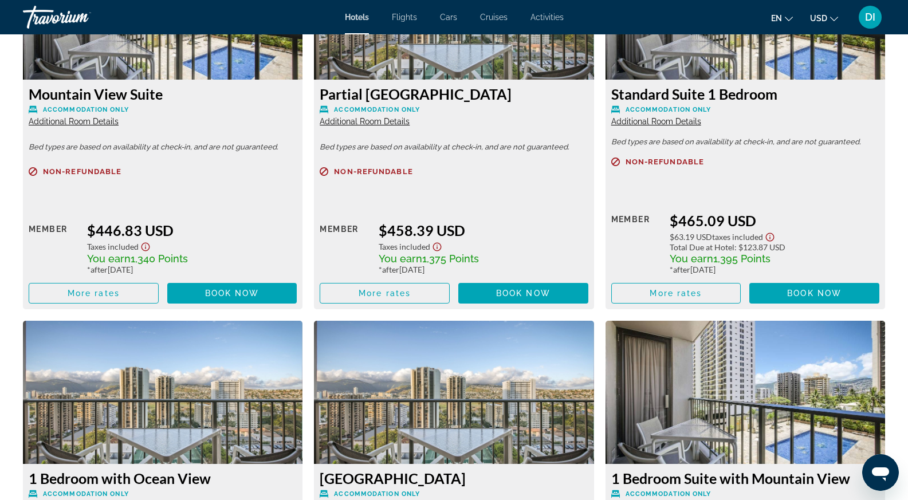
scroll to position [2521, 0]
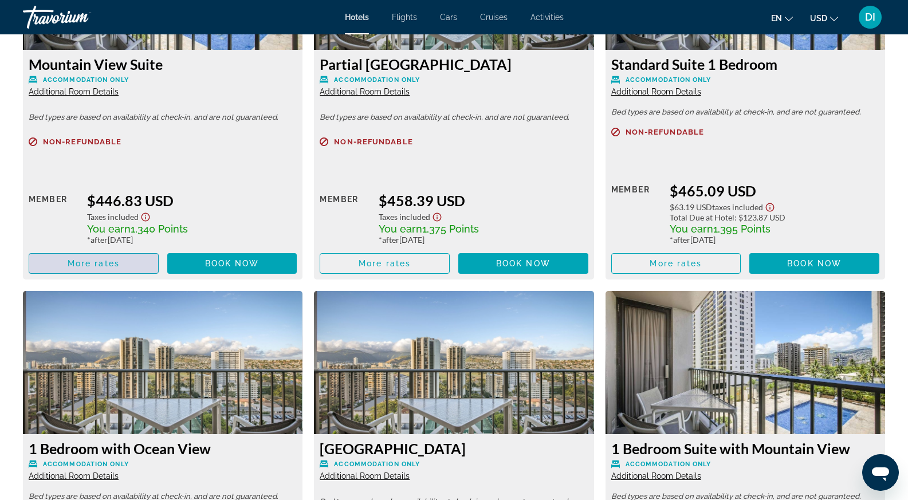
click at [132, 263] on span "Main content" at bounding box center [93, 264] width 129 height 28
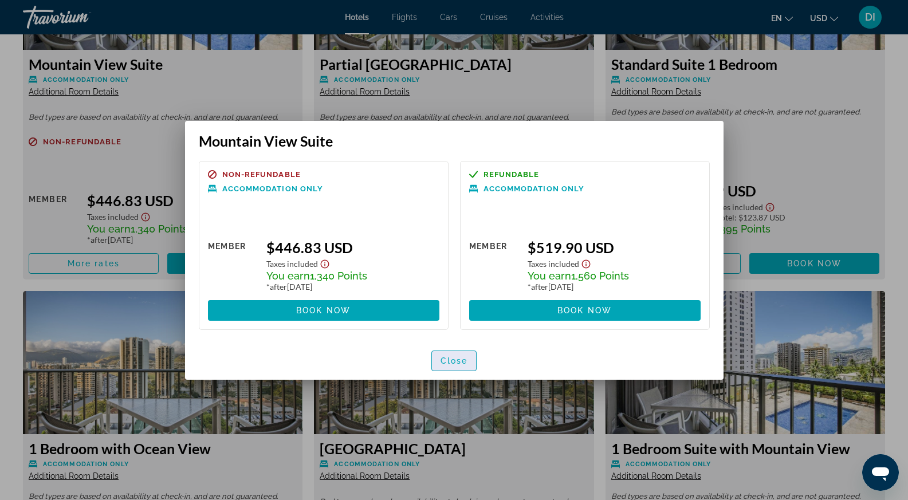
click at [465, 358] on span "Close" at bounding box center [455, 360] width 28 height 9
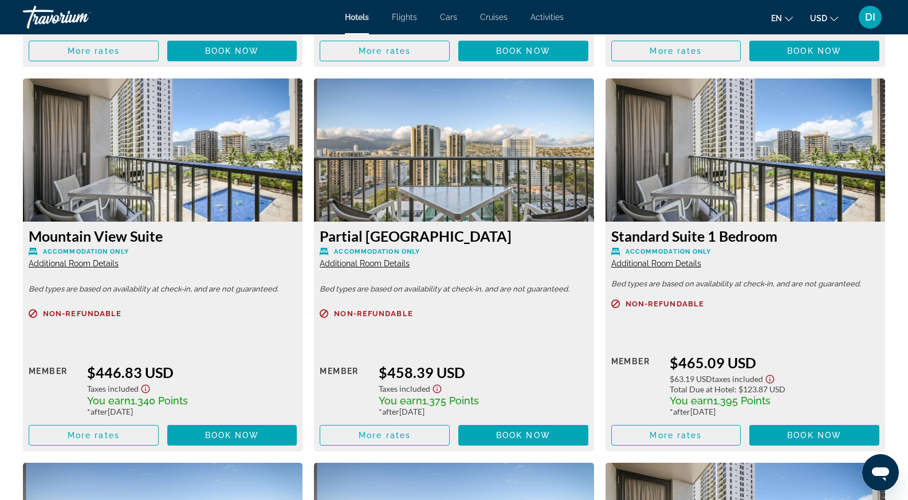
scroll to position [2579, 0]
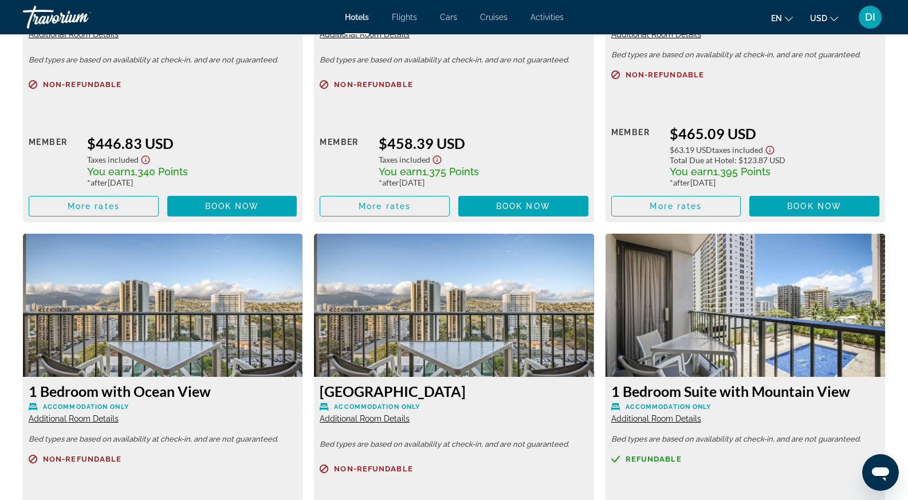
click at [438, 162] on icon "Show Taxes and Fees disclaimer" at bounding box center [437, 160] width 14 height 10
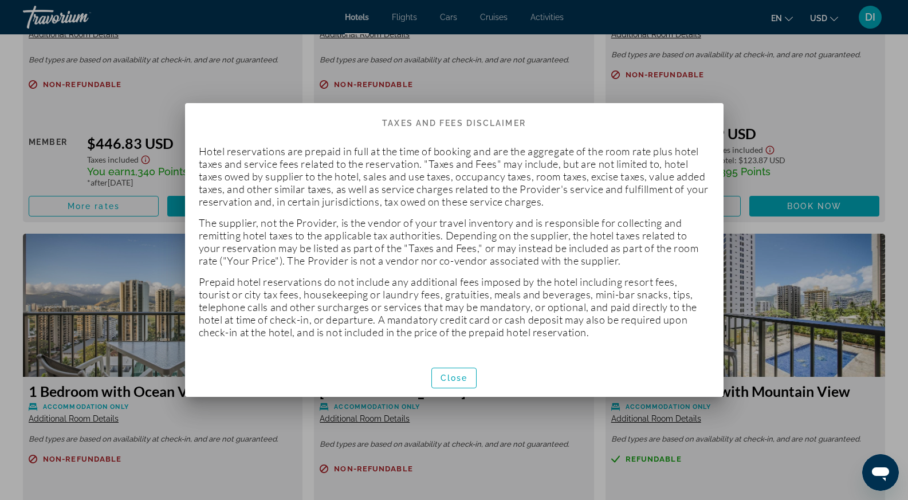
scroll to position [0, 0]
click at [452, 385] on span "button" at bounding box center [454, 378] width 45 height 28
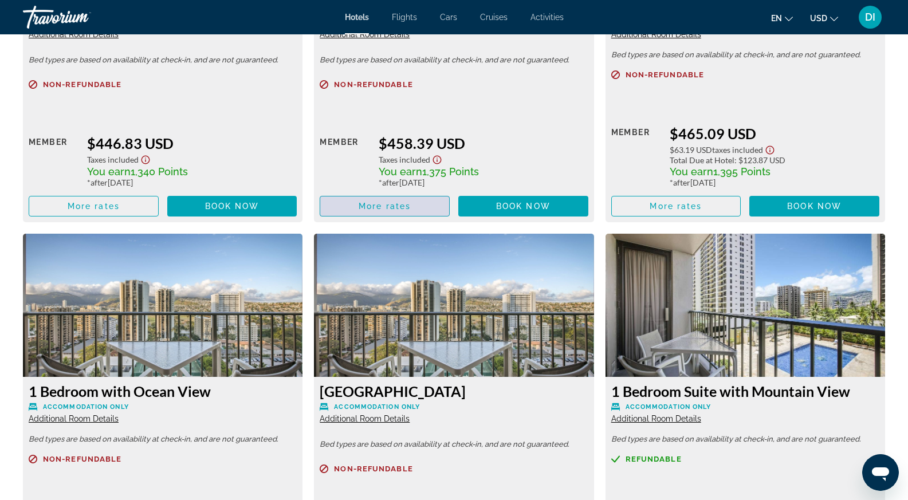
click at [406, 205] on span "More rates" at bounding box center [385, 206] width 52 height 9
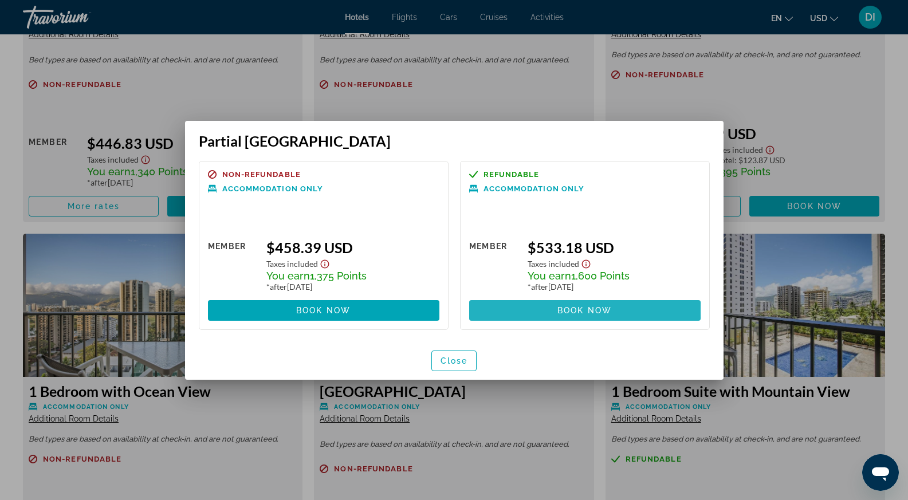
click at [524, 311] on span at bounding box center [585, 311] width 232 height 28
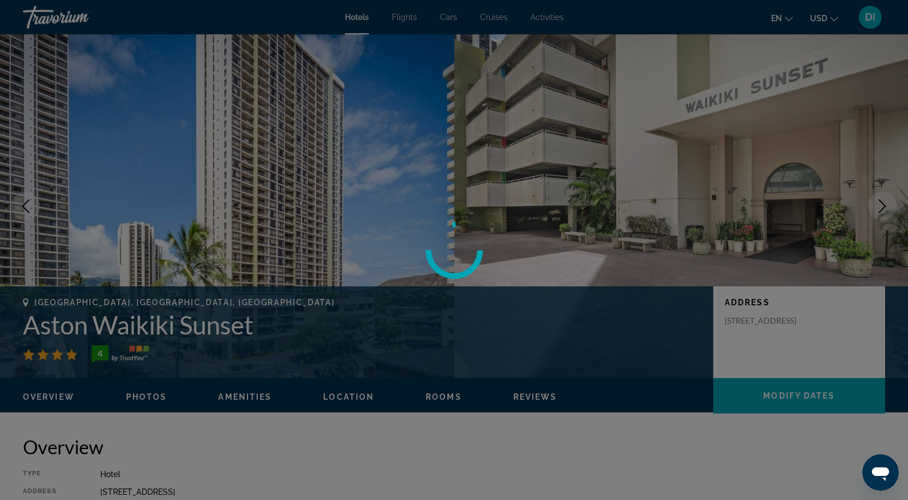
scroll to position [2579, 0]
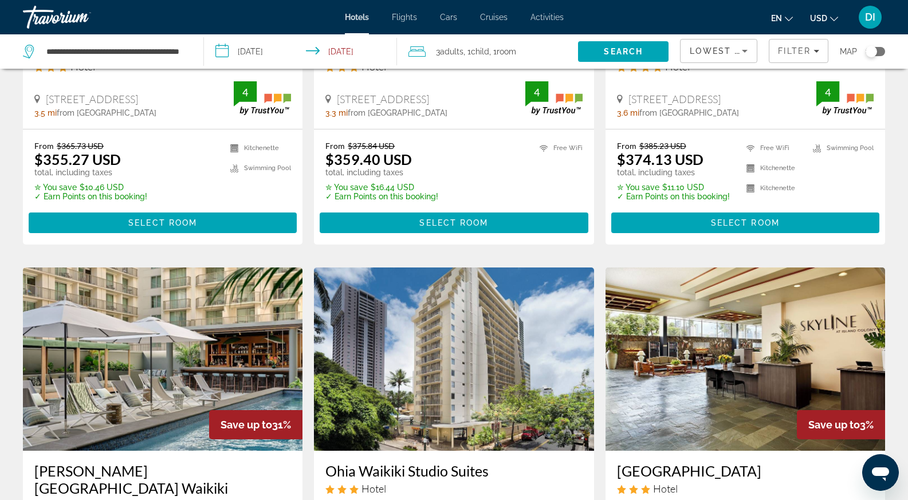
scroll to position [401, 0]
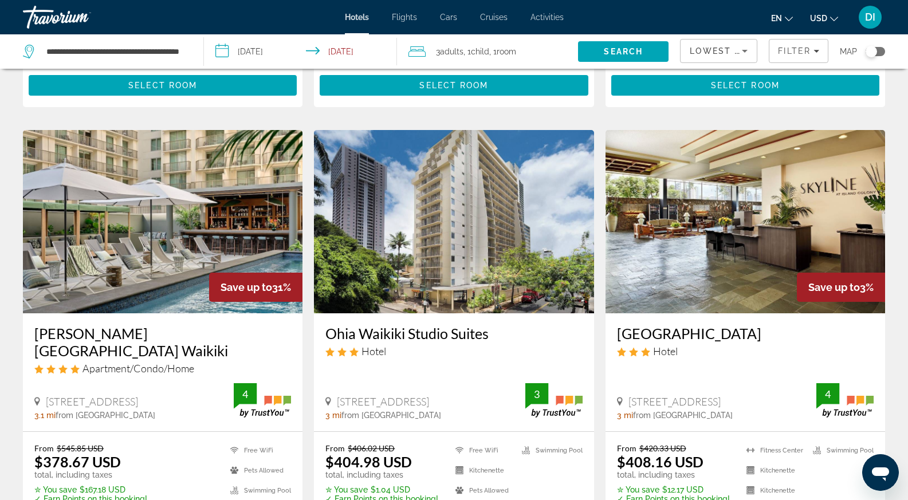
click at [164, 227] on img "Main content" at bounding box center [163, 221] width 280 height 183
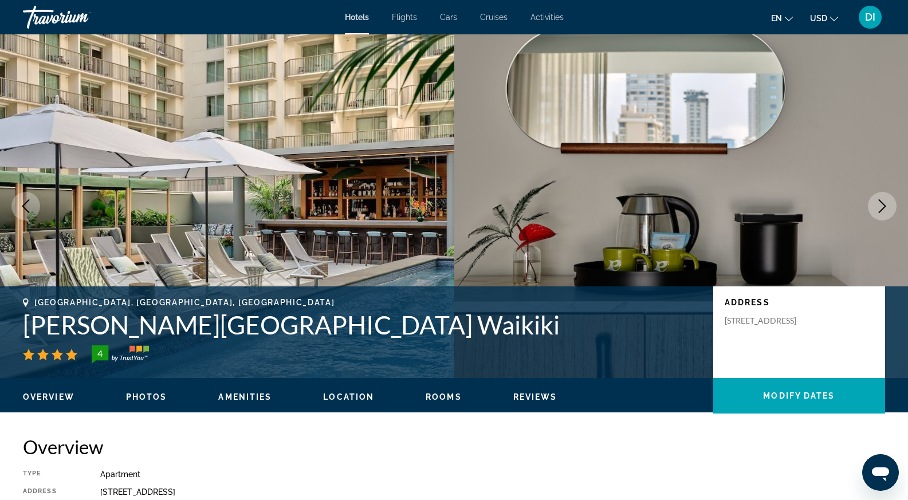
click at [887, 214] on button "Next image" at bounding box center [882, 206] width 29 height 29
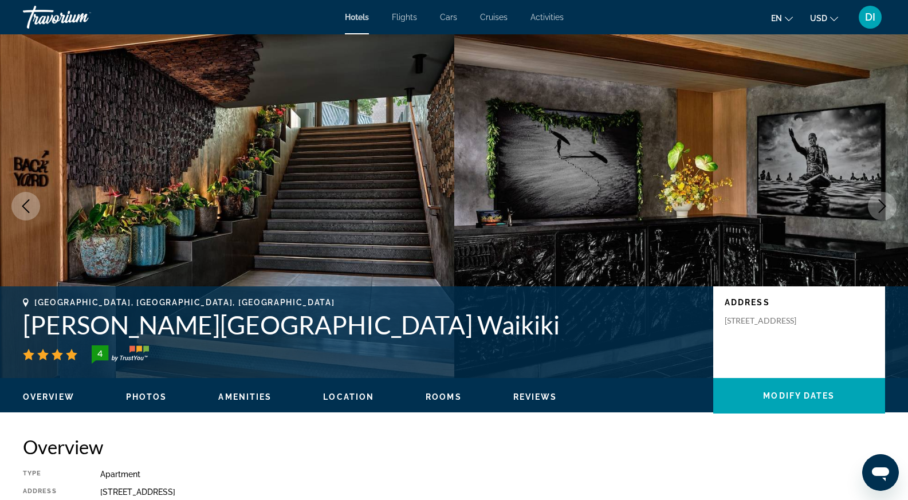
click at [880, 206] on icon "Next image" at bounding box center [883, 206] width 14 height 14
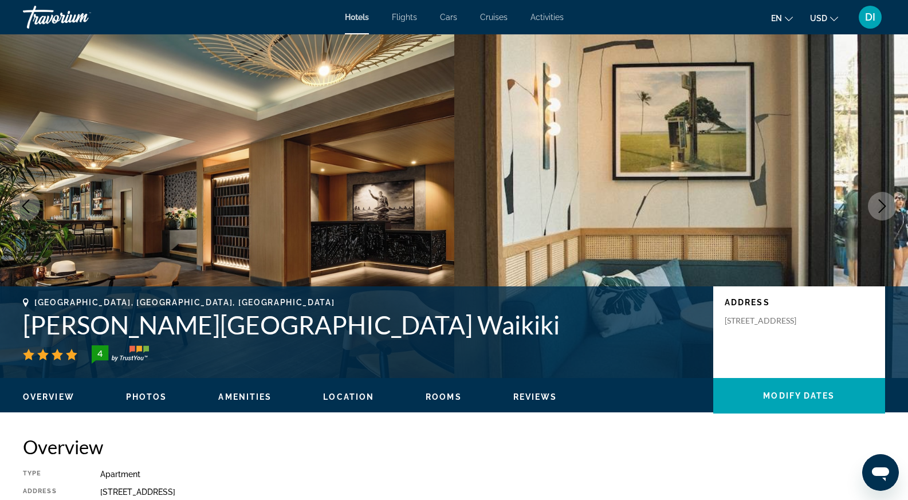
click at [880, 205] on icon "Next image" at bounding box center [883, 206] width 14 height 14
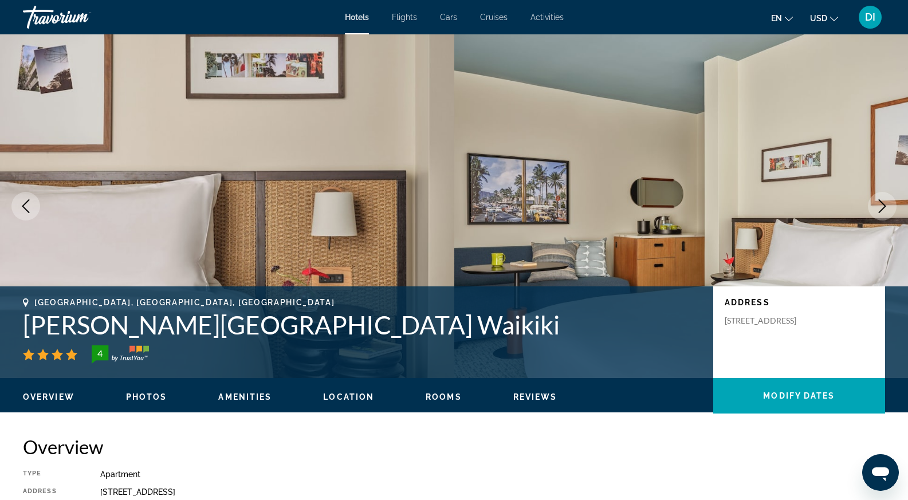
click at [880, 205] on icon "Next image" at bounding box center [883, 206] width 14 height 14
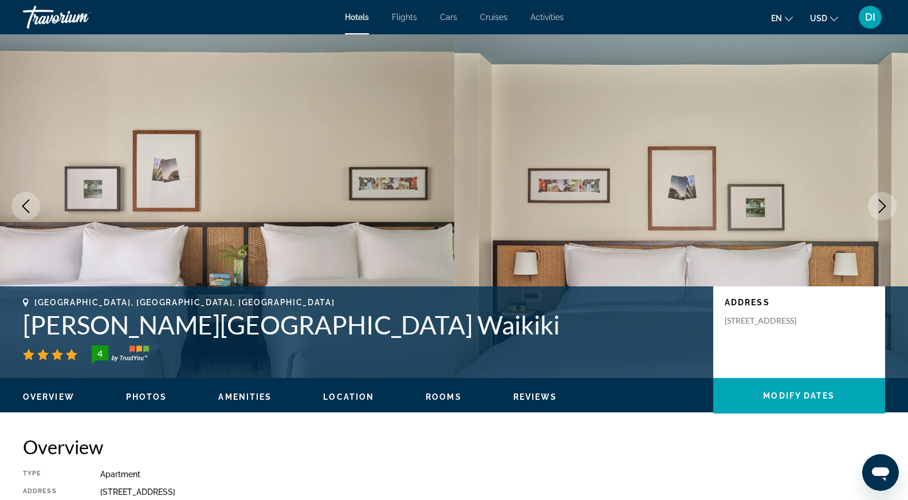
click at [880, 205] on icon "Next image" at bounding box center [883, 206] width 14 height 14
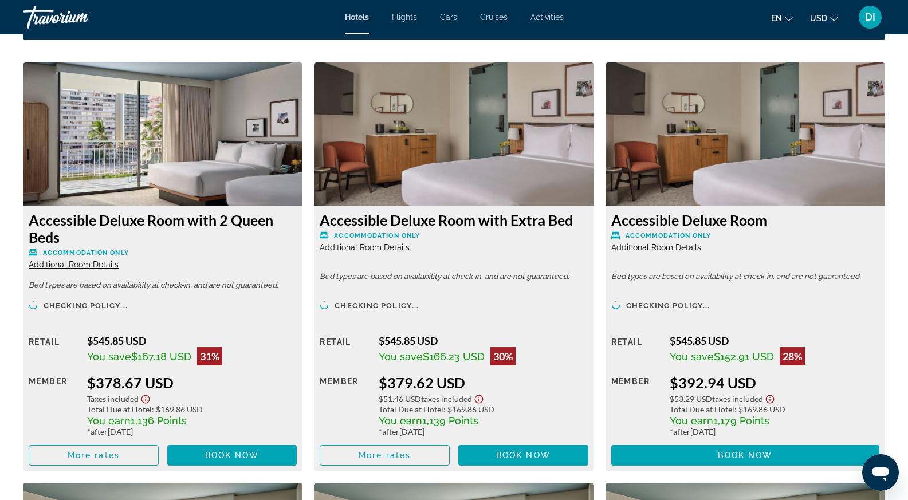
scroll to position [1604, 0]
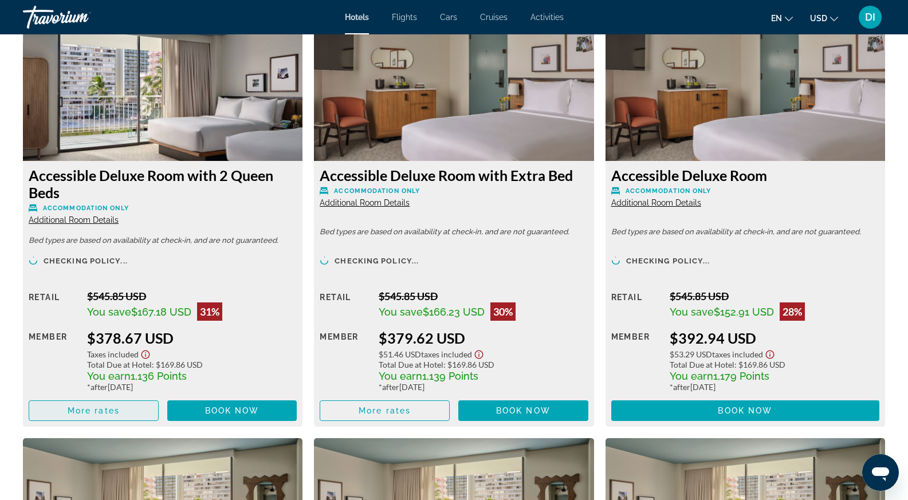
click at [138, 410] on span "Main content" at bounding box center [93, 411] width 129 height 28
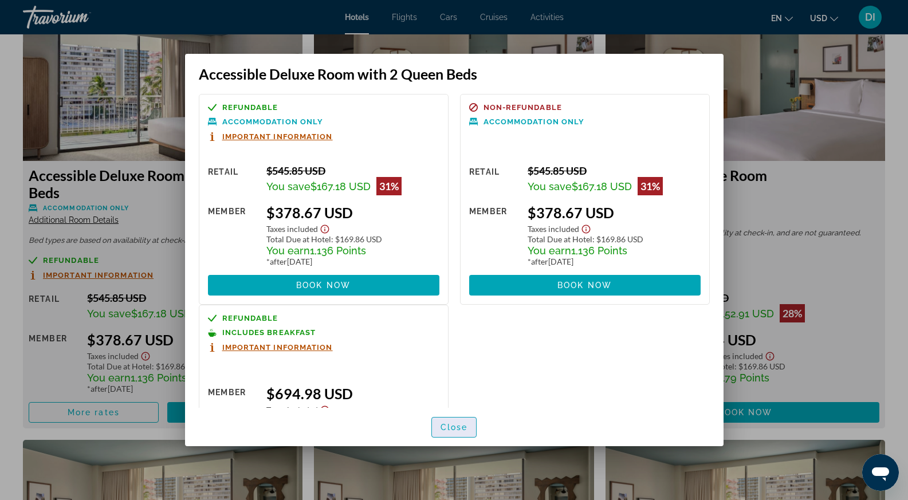
click at [458, 431] on span "Close" at bounding box center [455, 427] width 28 height 9
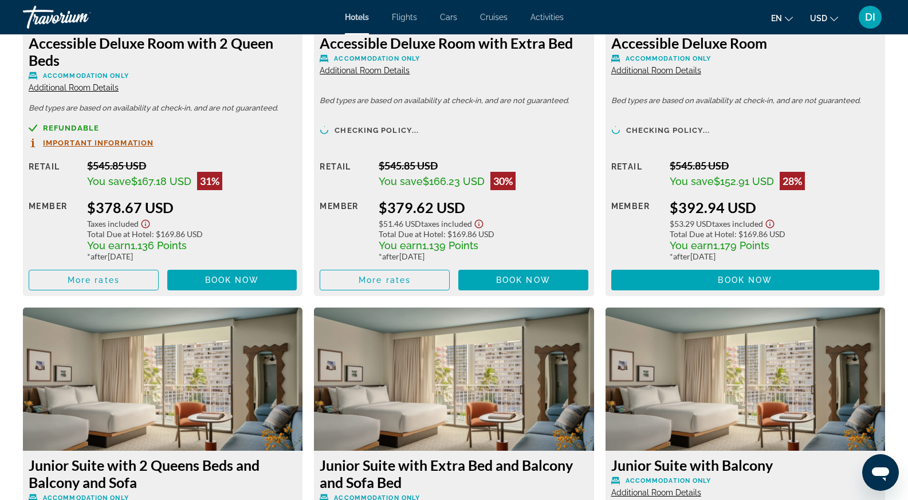
scroll to position [1891, 0]
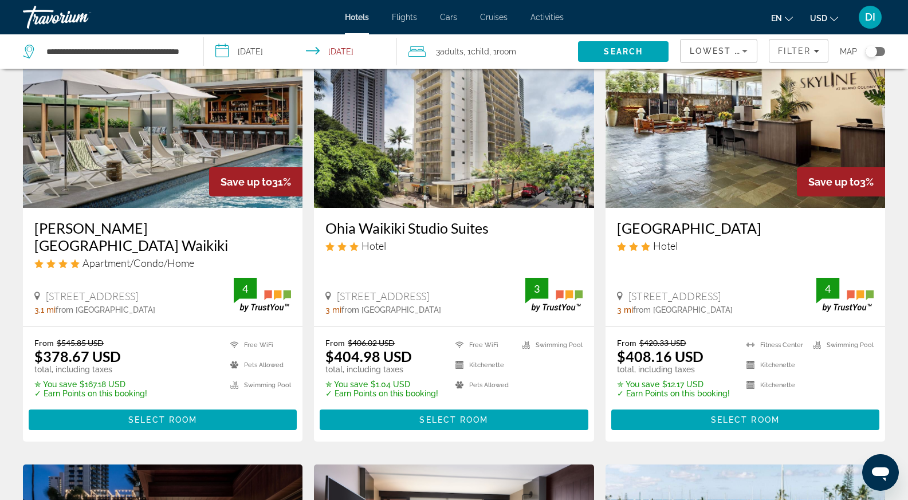
scroll to position [287, 0]
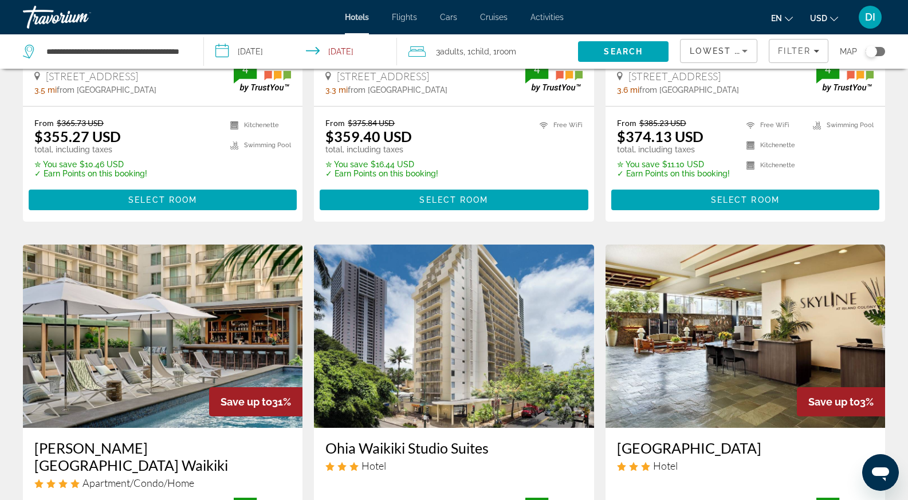
click at [160, 347] on img "Main content" at bounding box center [163, 336] width 280 height 183
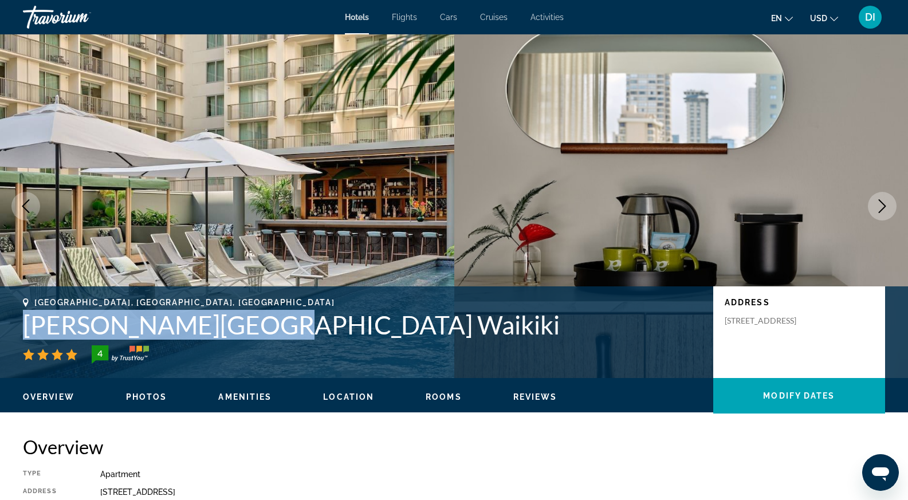
drag, startPoint x: 25, startPoint y: 329, endPoint x: 278, endPoint y: 325, distance: 253.3
click at [278, 325] on h1 "Romer House Waikiki" at bounding box center [362, 325] width 679 height 30
copy h1 "Romer House Waikiki"
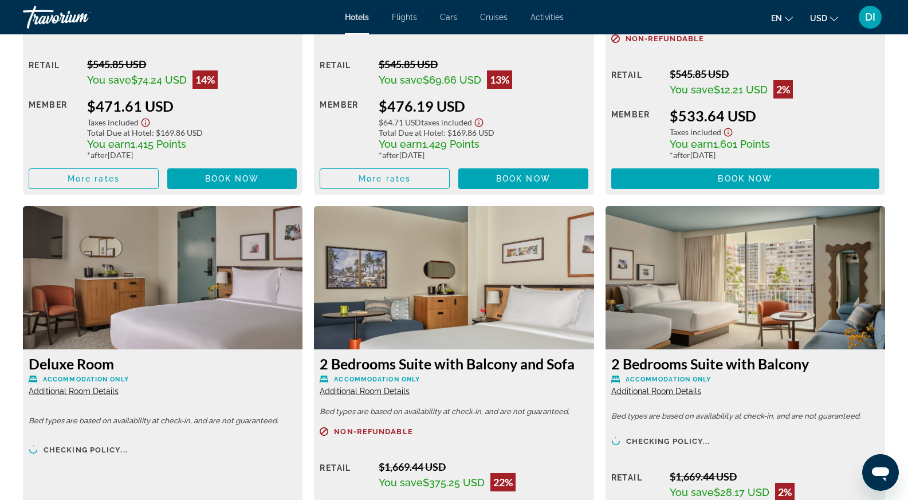
scroll to position [2349, 0]
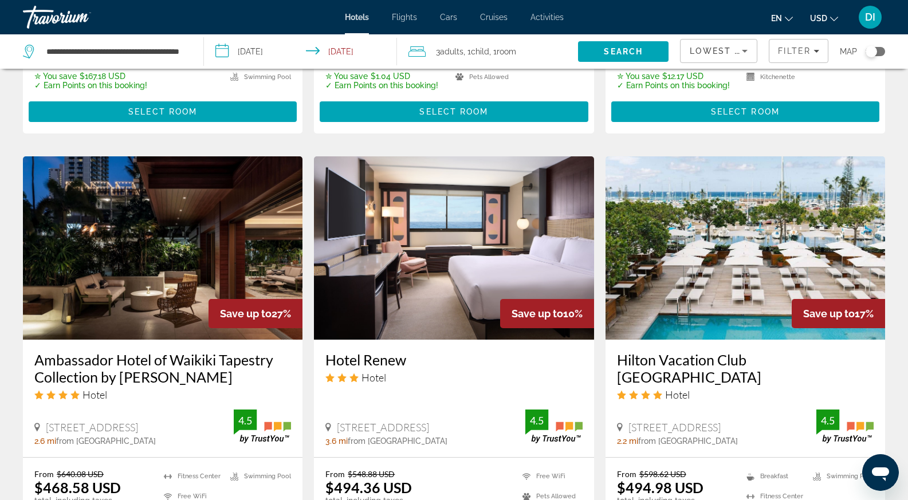
scroll to position [860, 0]
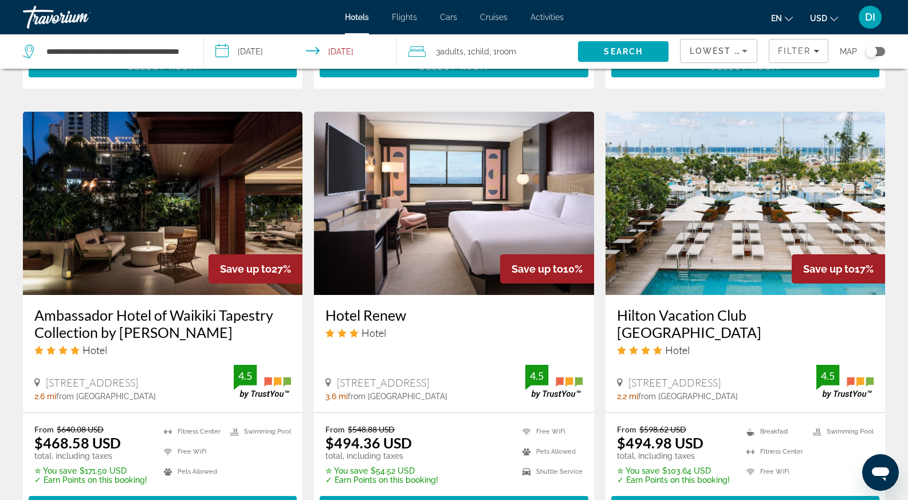
click at [176, 210] on img "Main content" at bounding box center [163, 203] width 280 height 183
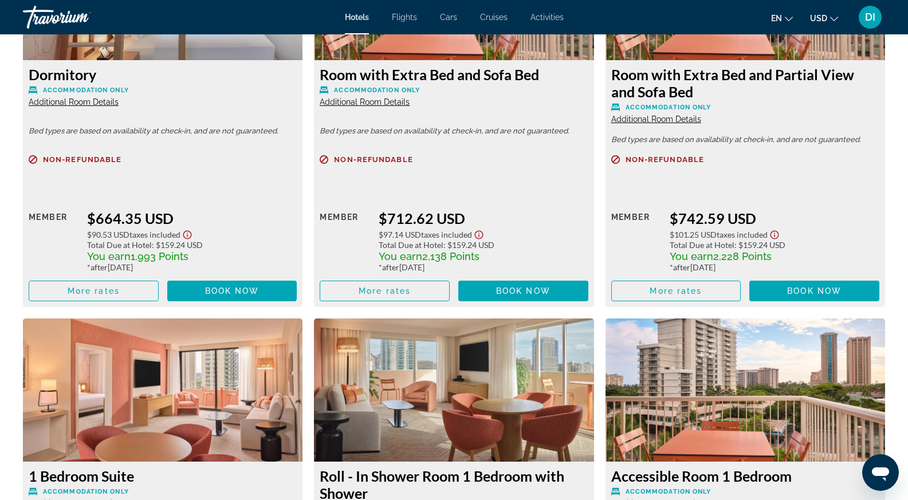
scroll to position [2466, 0]
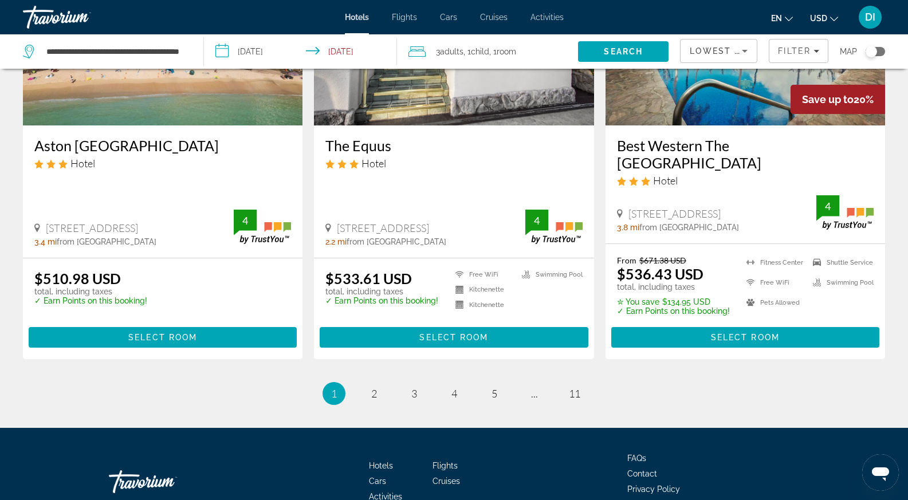
scroll to position [1490, 0]
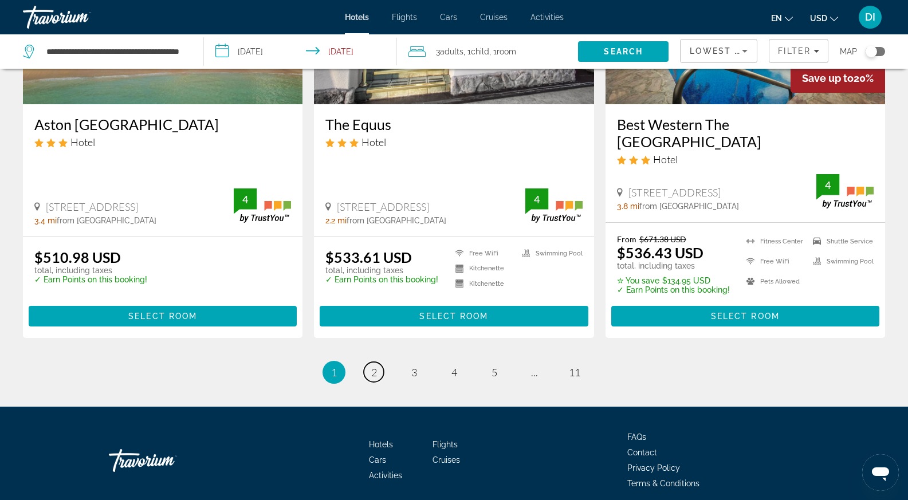
click at [372, 366] on span "2" at bounding box center [374, 372] width 6 height 13
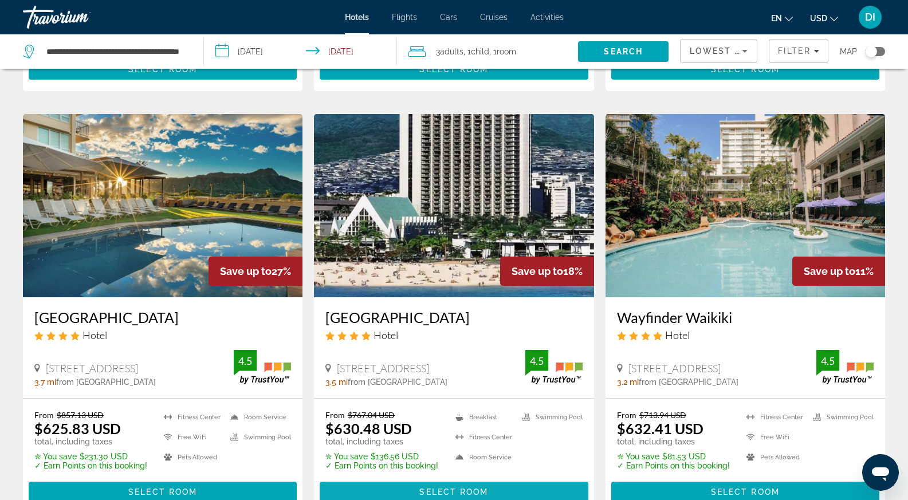
scroll to position [1375, 0]
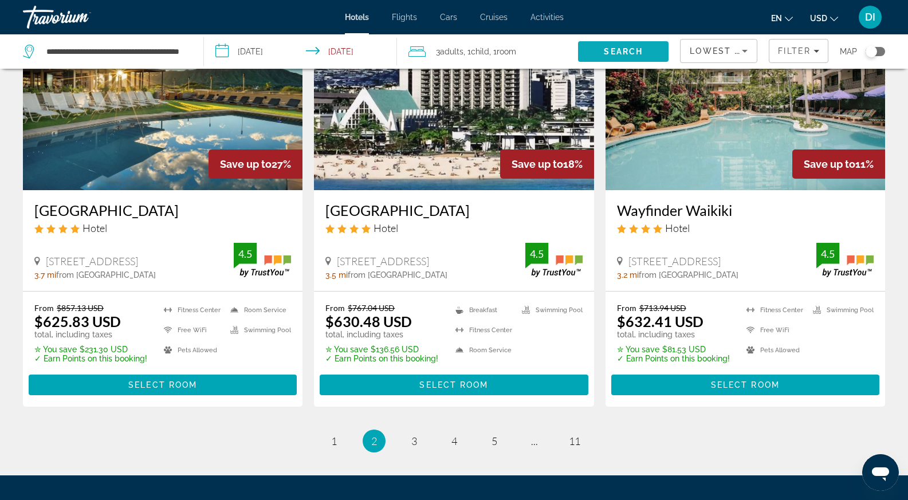
click at [625, 53] on span "Search" at bounding box center [623, 51] width 39 height 9
click at [625, 52] on span "Search" at bounding box center [623, 51] width 39 height 9
click at [331, 435] on span "1" at bounding box center [334, 441] width 6 height 13
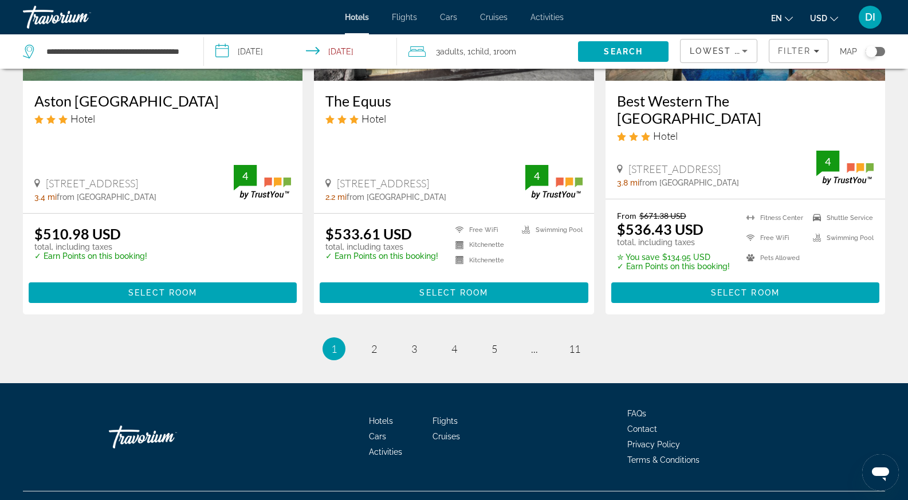
scroll to position [1519, 0]
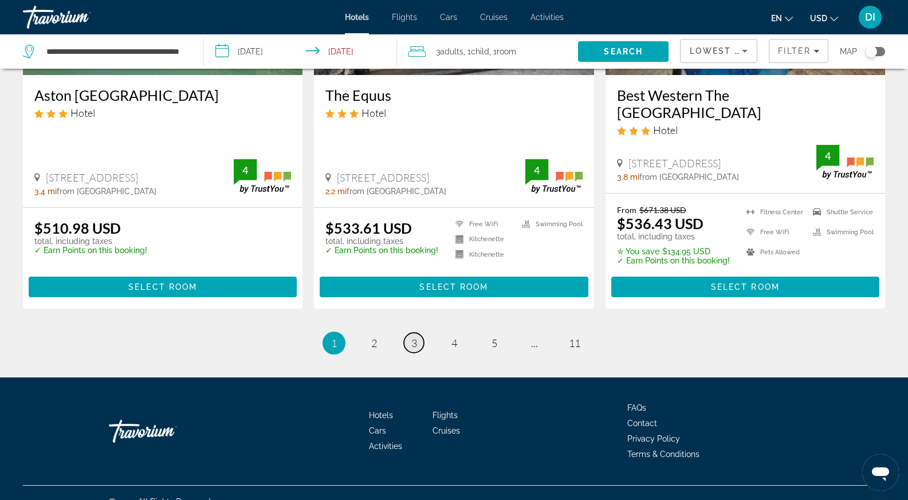
click at [413, 337] on span "3" at bounding box center [414, 343] width 6 height 13
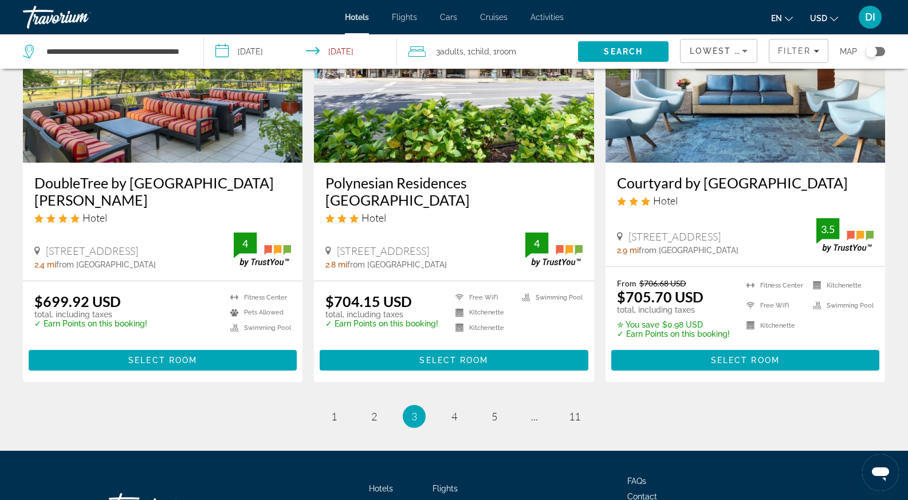
scroll to position [1505, 0]
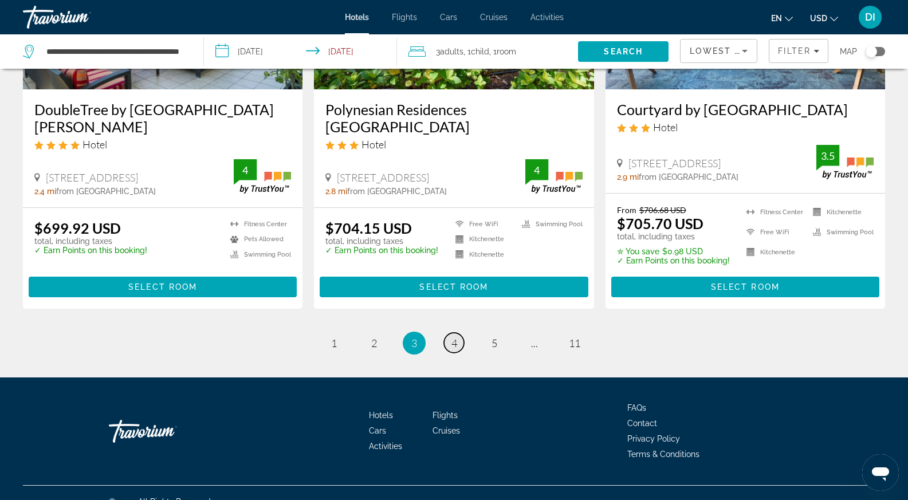
click at [453, 337] on span "4" at bounding box center [455, 343] width 6 height 13
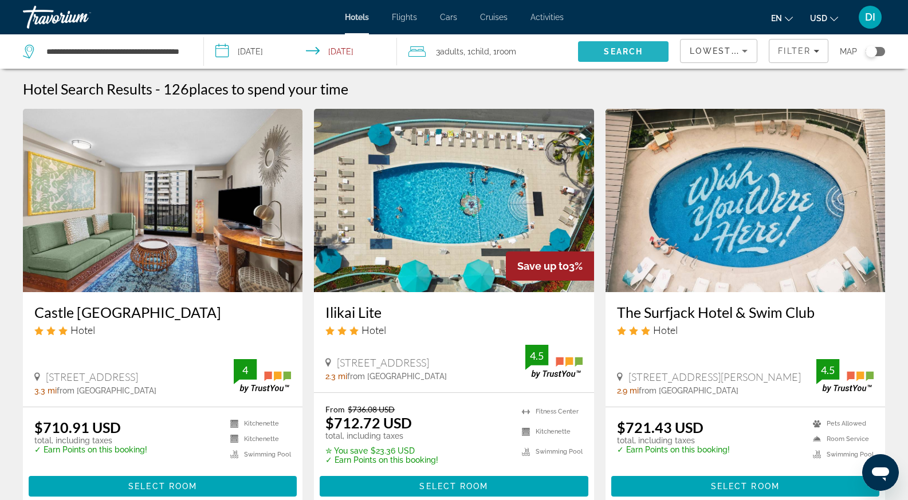
click at [593, 46] on span "Search" at bounding box center [623, 52] width 91 height 28
click at [171, 48] on input "**********" at bounding box center [115, 51] width 141 height 17
drag, startPoint x: 46, startPoint y: 52, endPoint x: 201, endPoint y: 43, distance: 155.6
click at [201, 43] on app-destination-search "**********" at bounding box center [102, 51] width 204 height 34
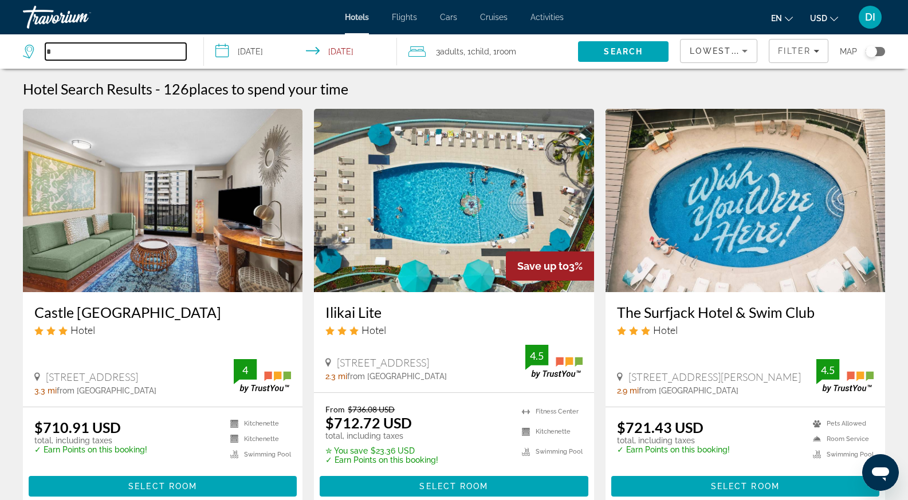
scroll to position [0, 0]
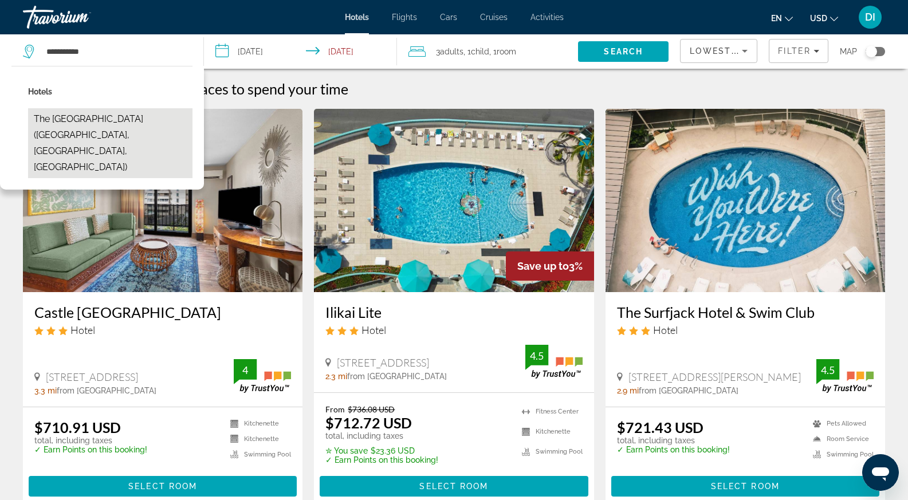
click at [112, 114] on button "The Twin Fin Hotel (Honolulu, HI, US)" at bounding box center [110, 143] width 164 height 70
type input "**********"
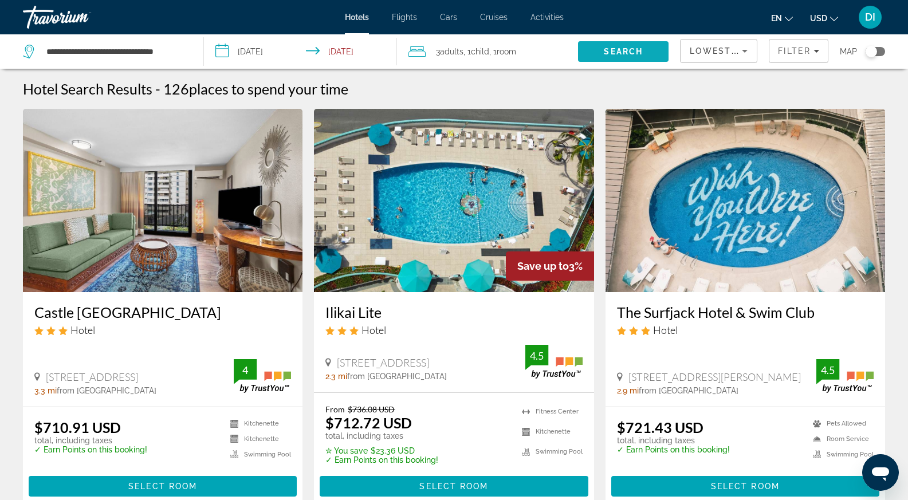
click at [605, 41] on span "Search" at bounding box center [623, 52] width 91 height 28
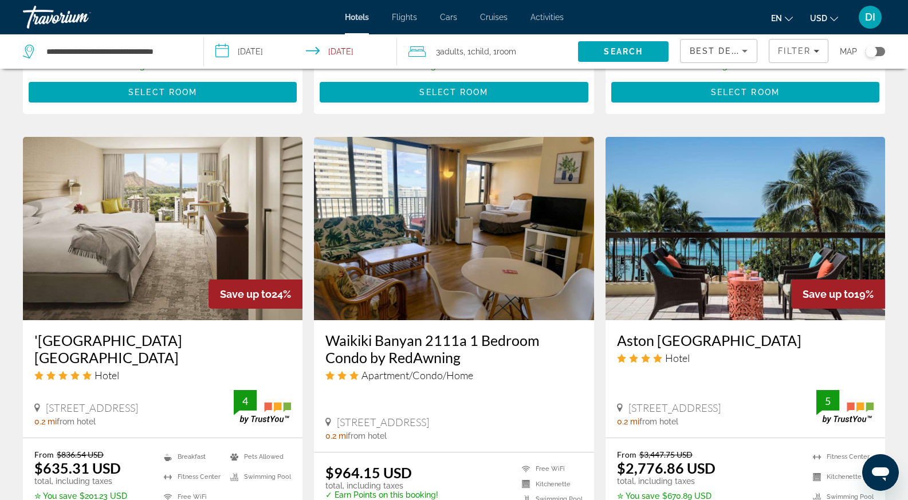
scroll to position [860, 0]
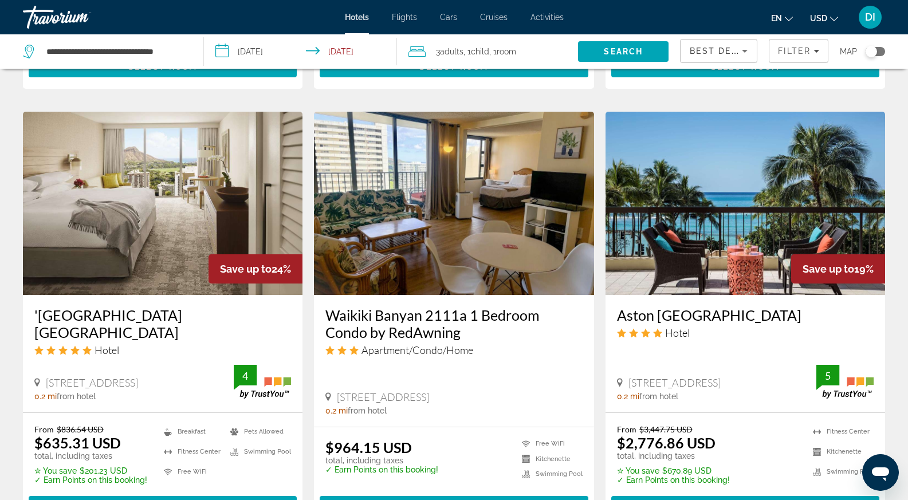
click at [681, 235] on img "Main content" at bounding box center [746, 203] width 280 height 183
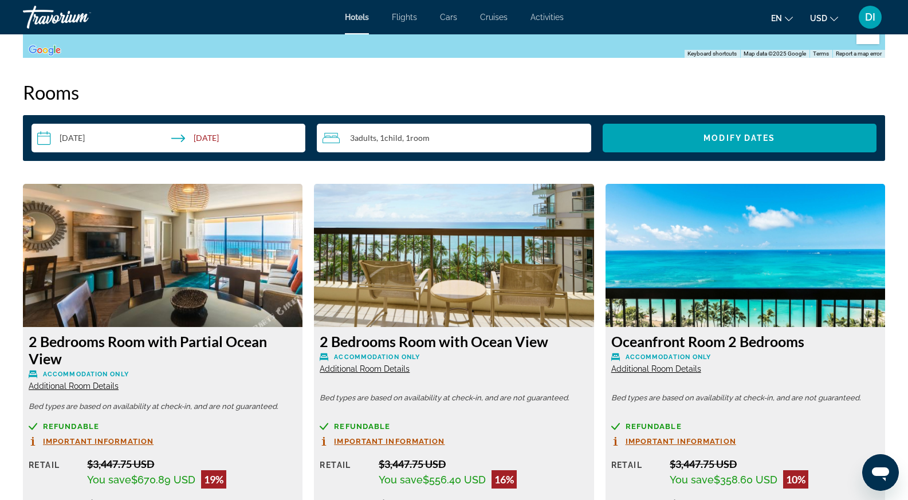
scroll to position [1146, 0]
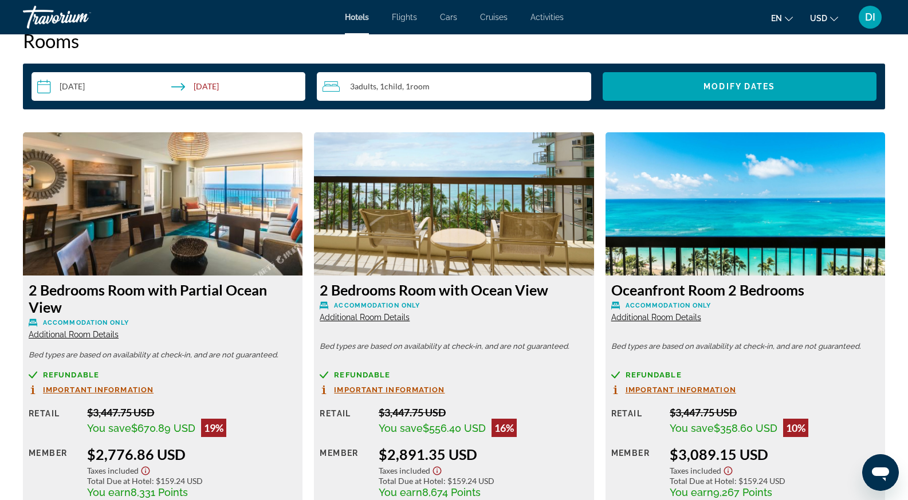
scroll to position [1203, 0]
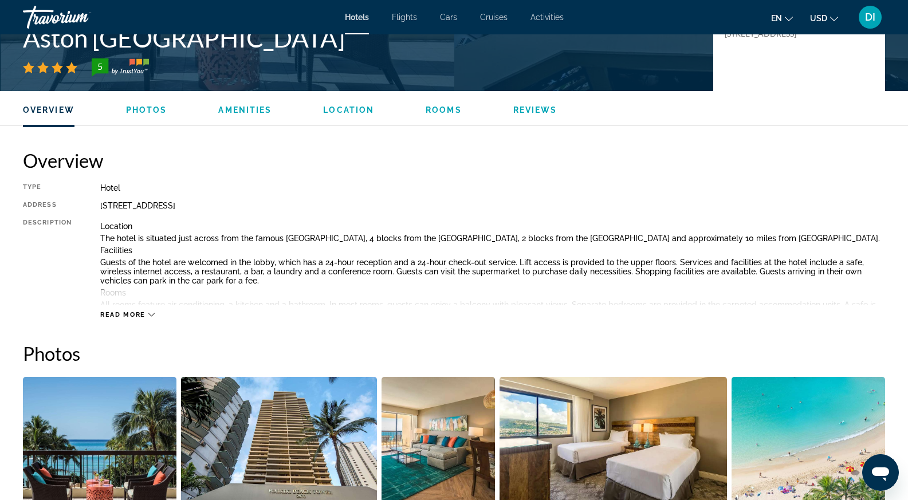
scroll to position [344, 0]
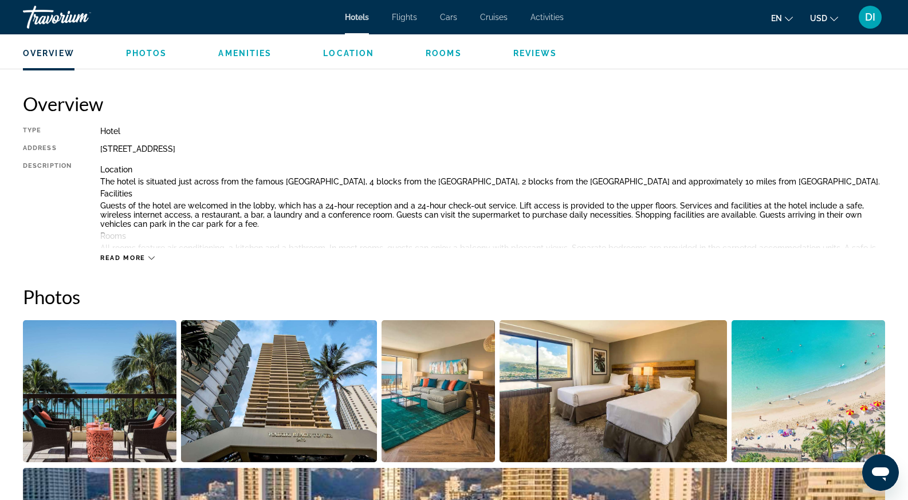
click at [154, 254] on div "Read more" at bounding box center [127, 257] width 54 height 7
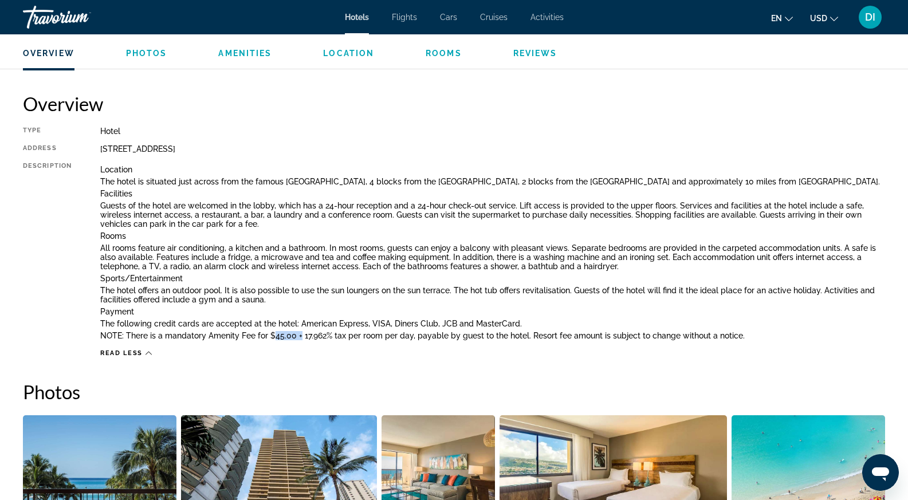
drag, startPoint x: 270, startPoint y: 339, endPoint x: 298, endPoint y: 339, distance: 28.1
click at [298, 339] on p "NOTE: There is a mandatory Amenity Fee for $45.00 + 17.962% tax per room per da…" at bounding box center [492, 335] width 785 height 9
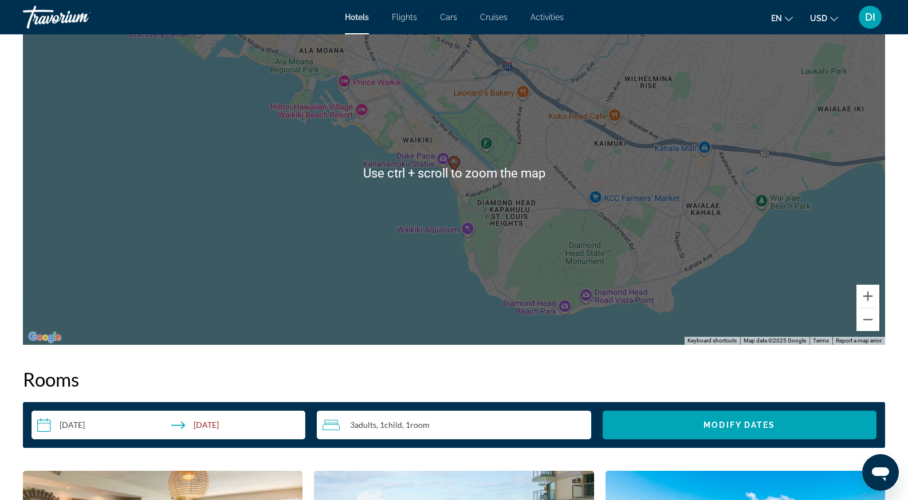
scroll to position [1433, 0]
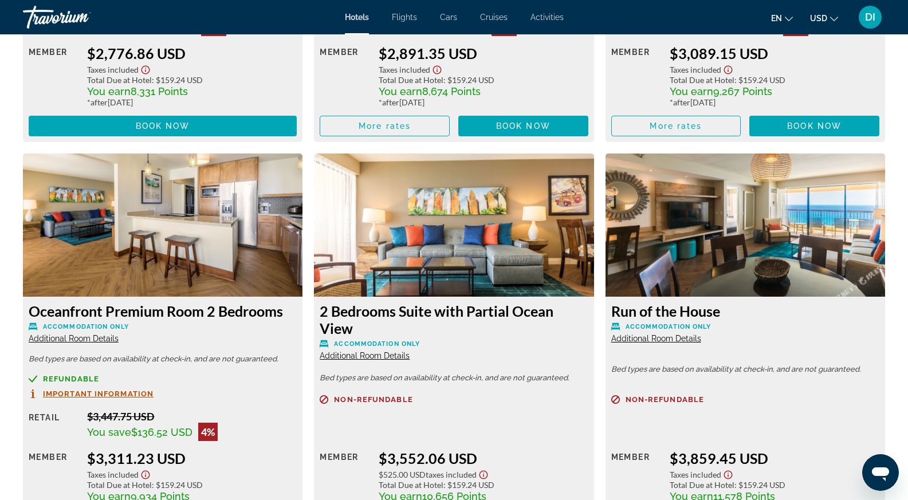
scroll to position [1604, 0]
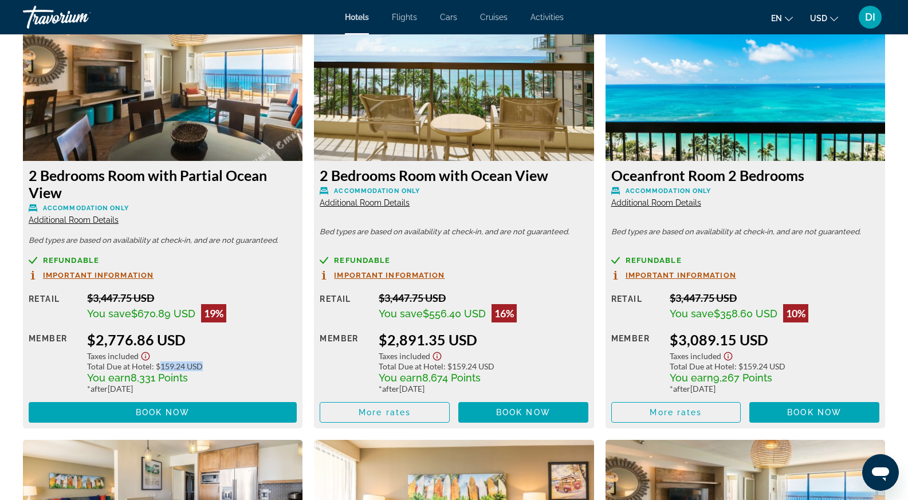
drag, startPoint x: 162, startPoint y: 364, endPoint x: 207, endPoint y: 362, distance: 45.3
click at [207, 362] on div "Total Due at Hotel : $159.24 USD" at bounding box center [192, 367] width 210 height 10
